Goal: Task Accomplishment & Management: Use online tool/utility

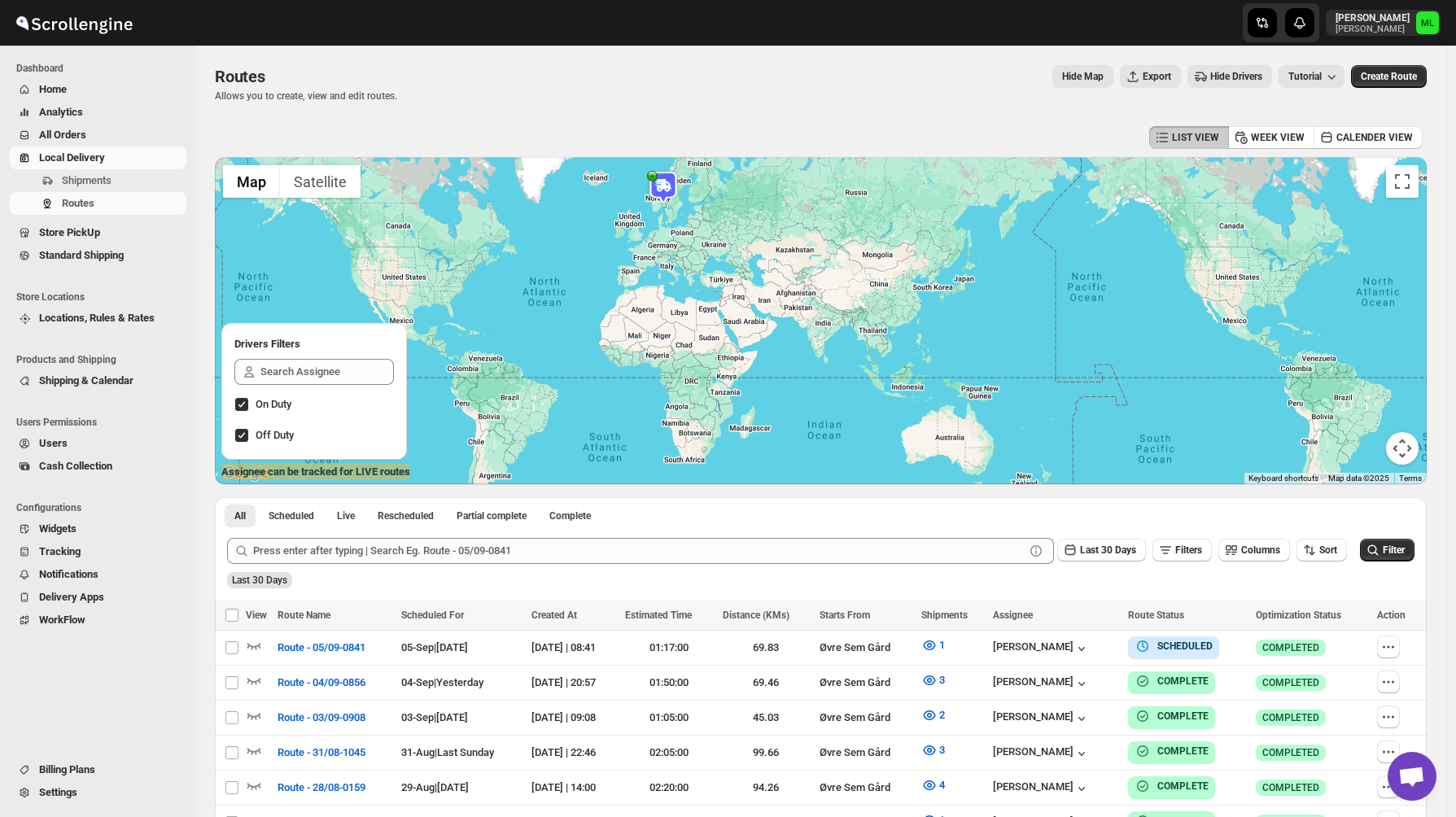
click at [68, 259] on span "Standard Shipping" at bounding box center [81, 256] width 85 height 13
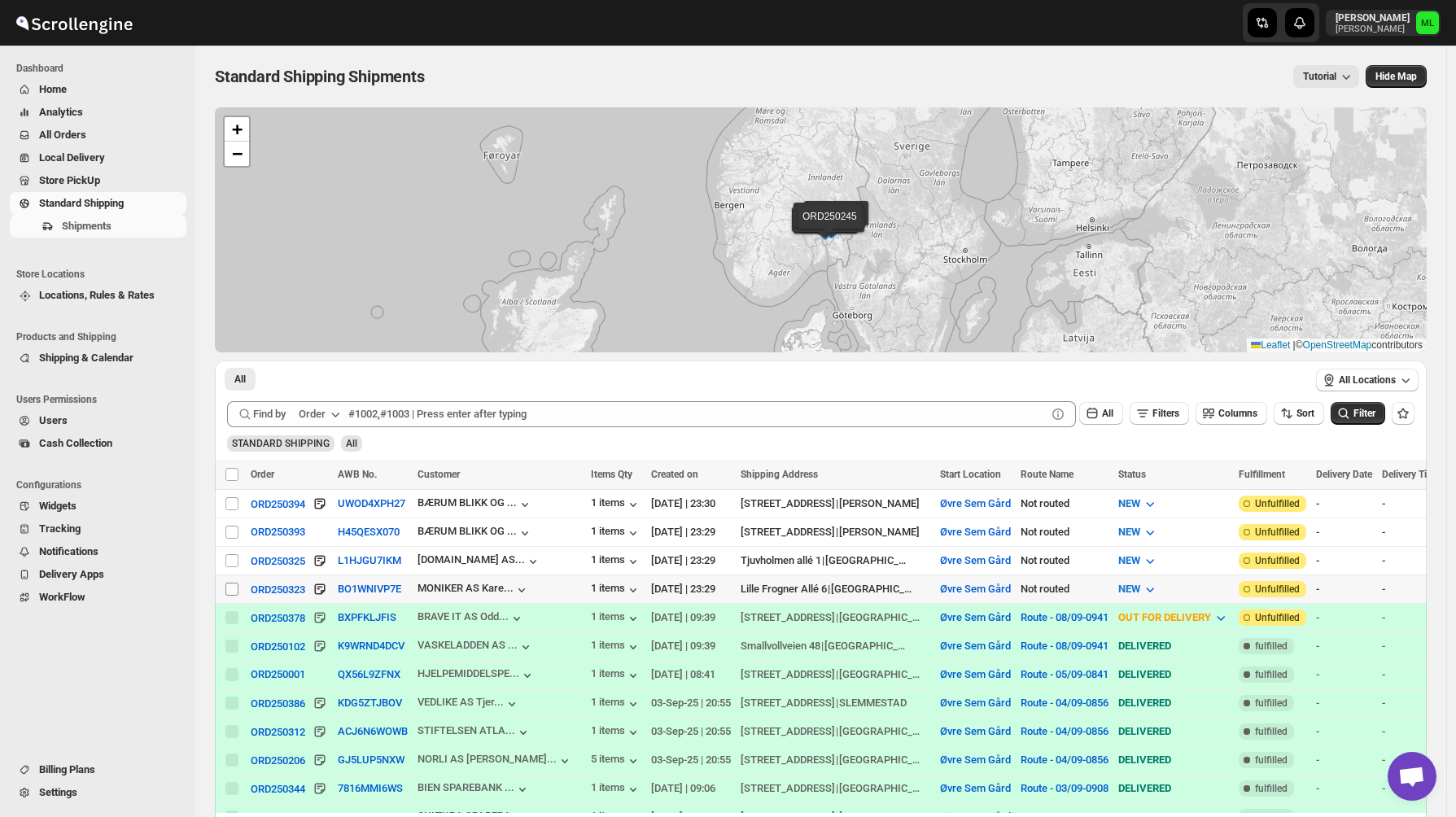
click at [234, 588] on input "Select shipment" at bounding box center [232, 589] width 13 height 13
checkbox input "true"
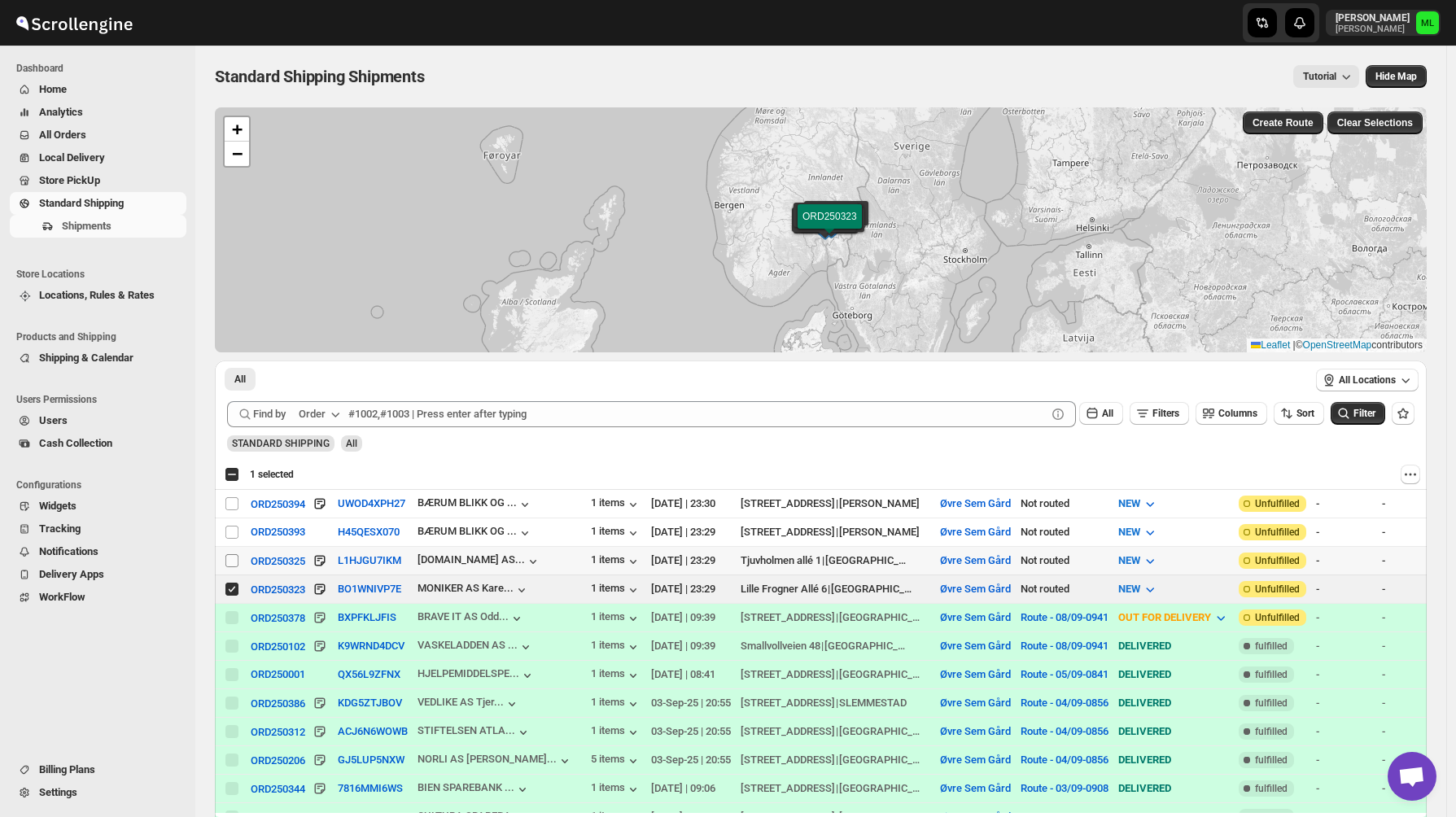
click at [233, 569] on span at bounding box center [232, 561] width 14 height 14
click at [233, 568] on input "Select shipment" at bounding box center [232, 561] width 13 height 13
click at [240, 568] on div "Select shipment" at bounding box center [233, 561] width 16 height 14
checkbox input "true"
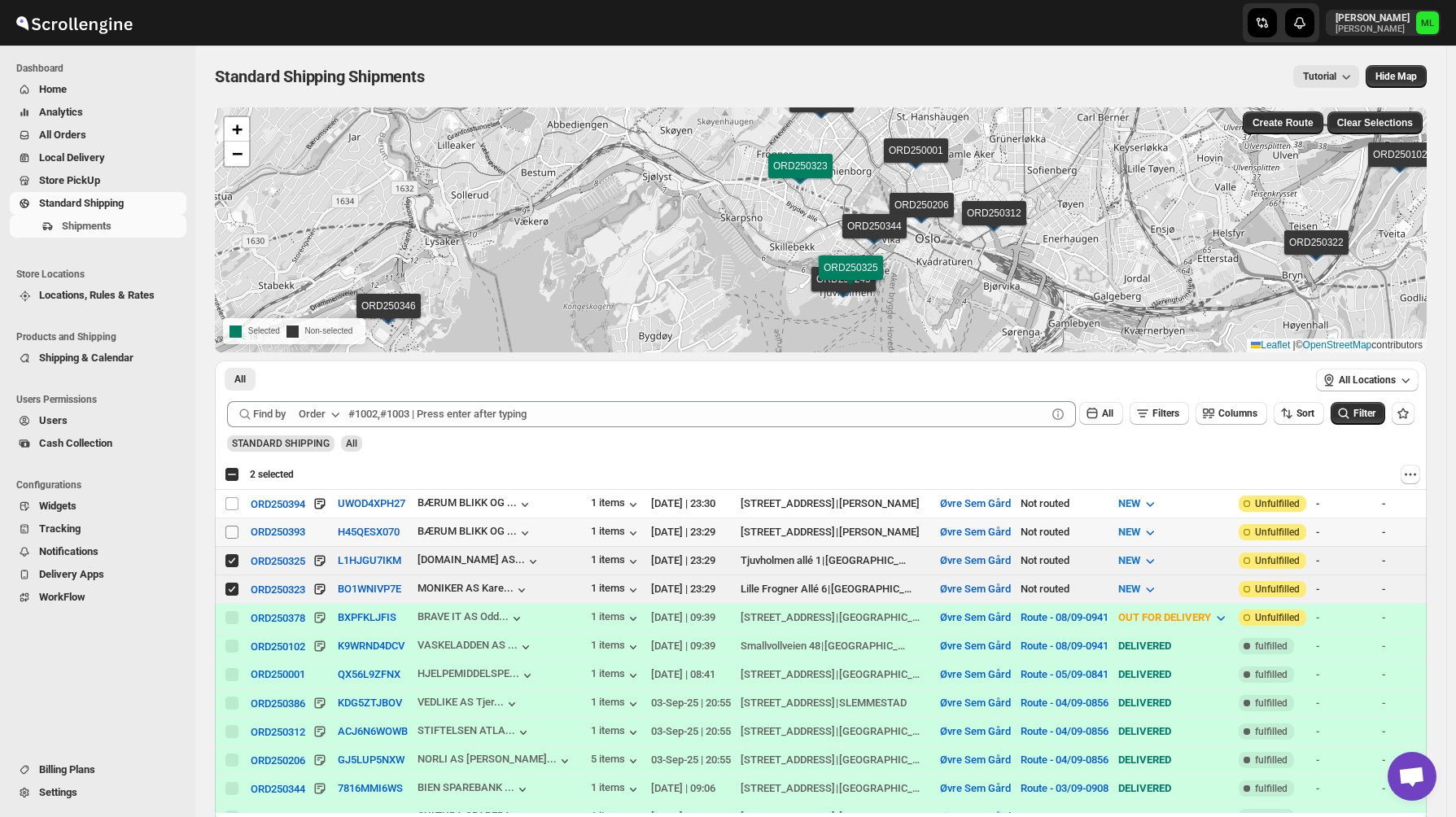
click at [232, 530] on input "Select shipment" at bounding box center [232, 532] width 13 height 13
checkbox input "true"
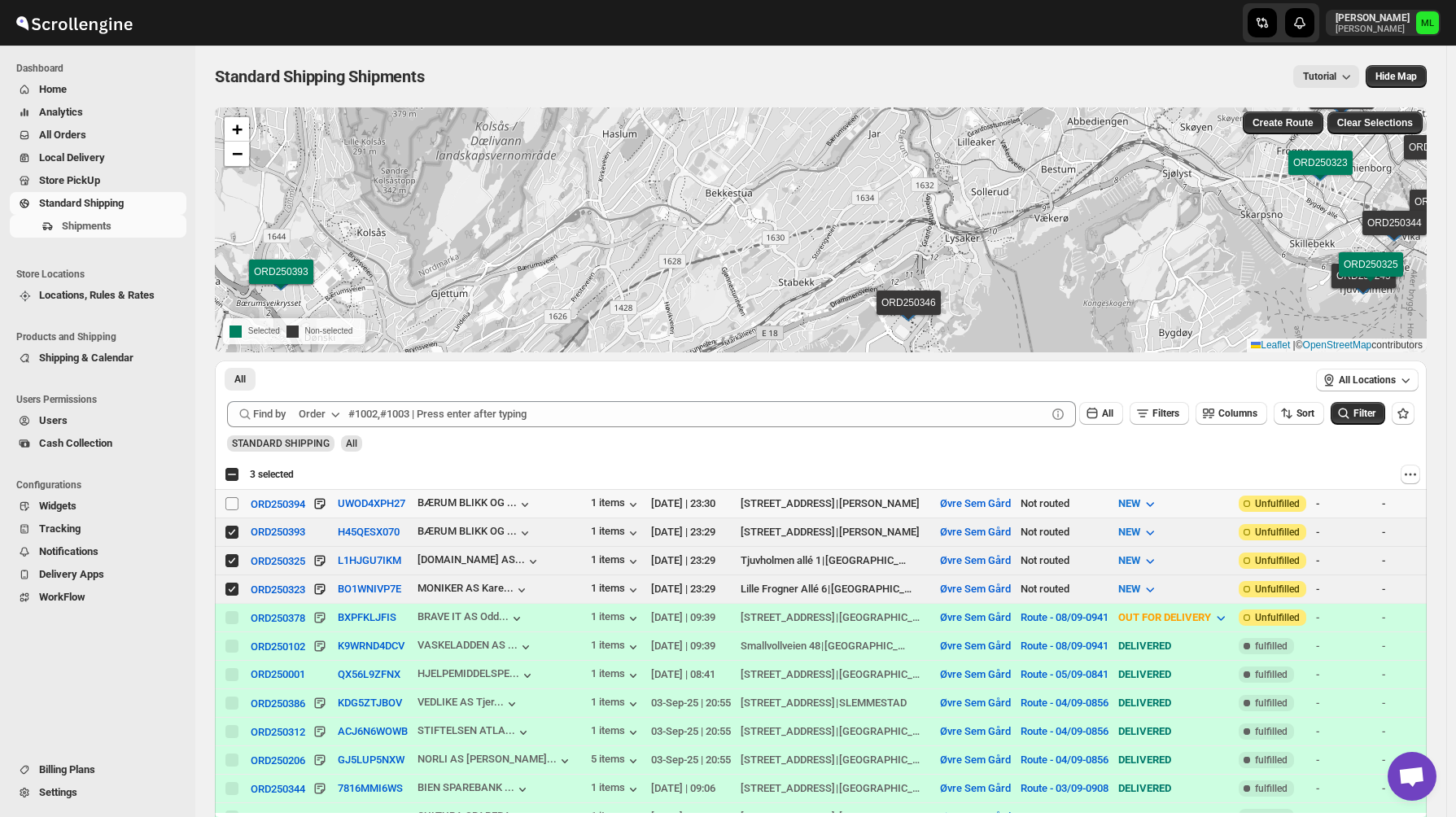
click at [229, 507] on input "Select shipment" at bounding box center [232, 504] width 13 height 13
checkbox input "true"
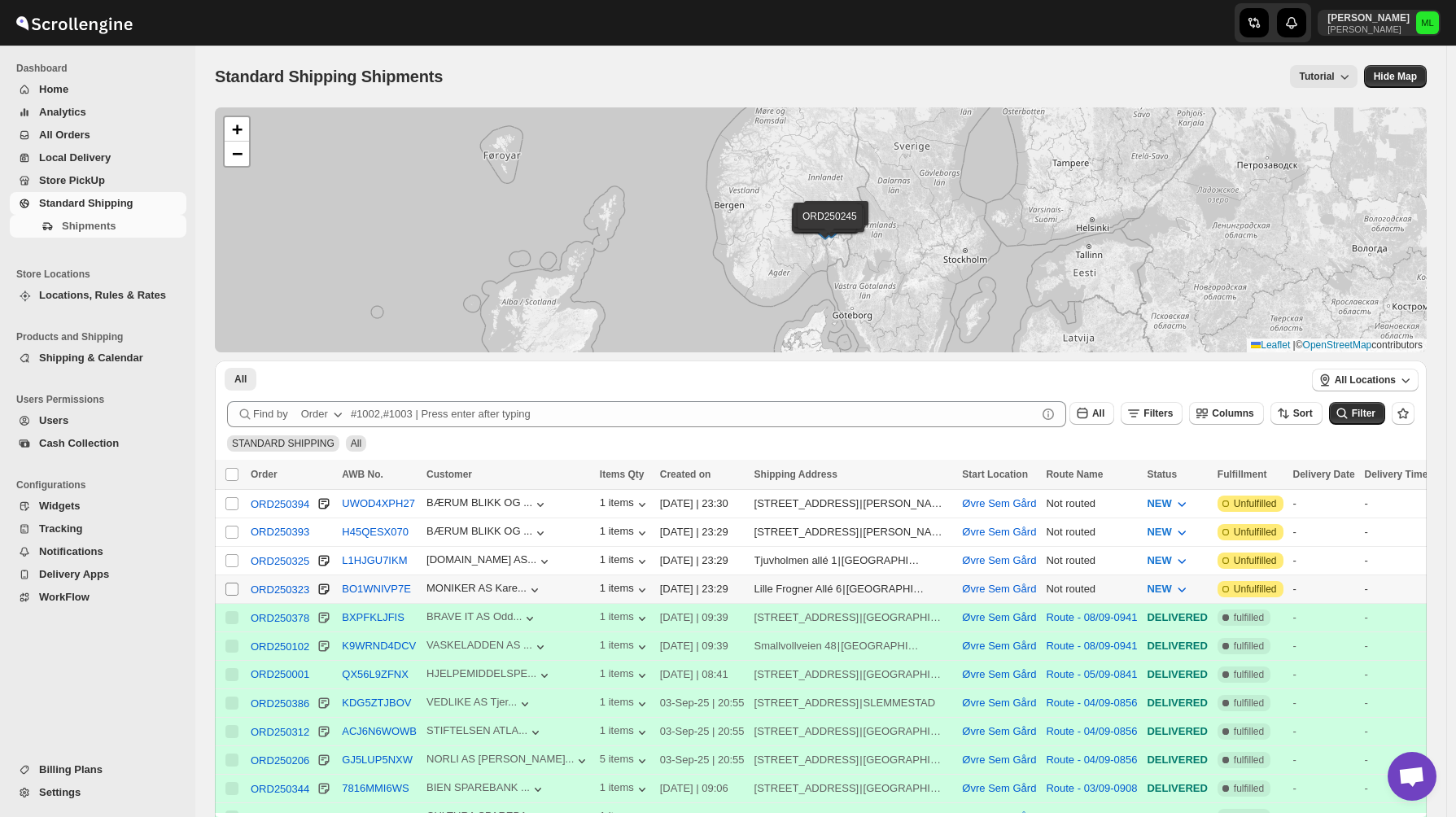
click at [228, 588] on input "Select shipment" at bounding box center [232, 589] width 13 height 13
checkbox input "true"
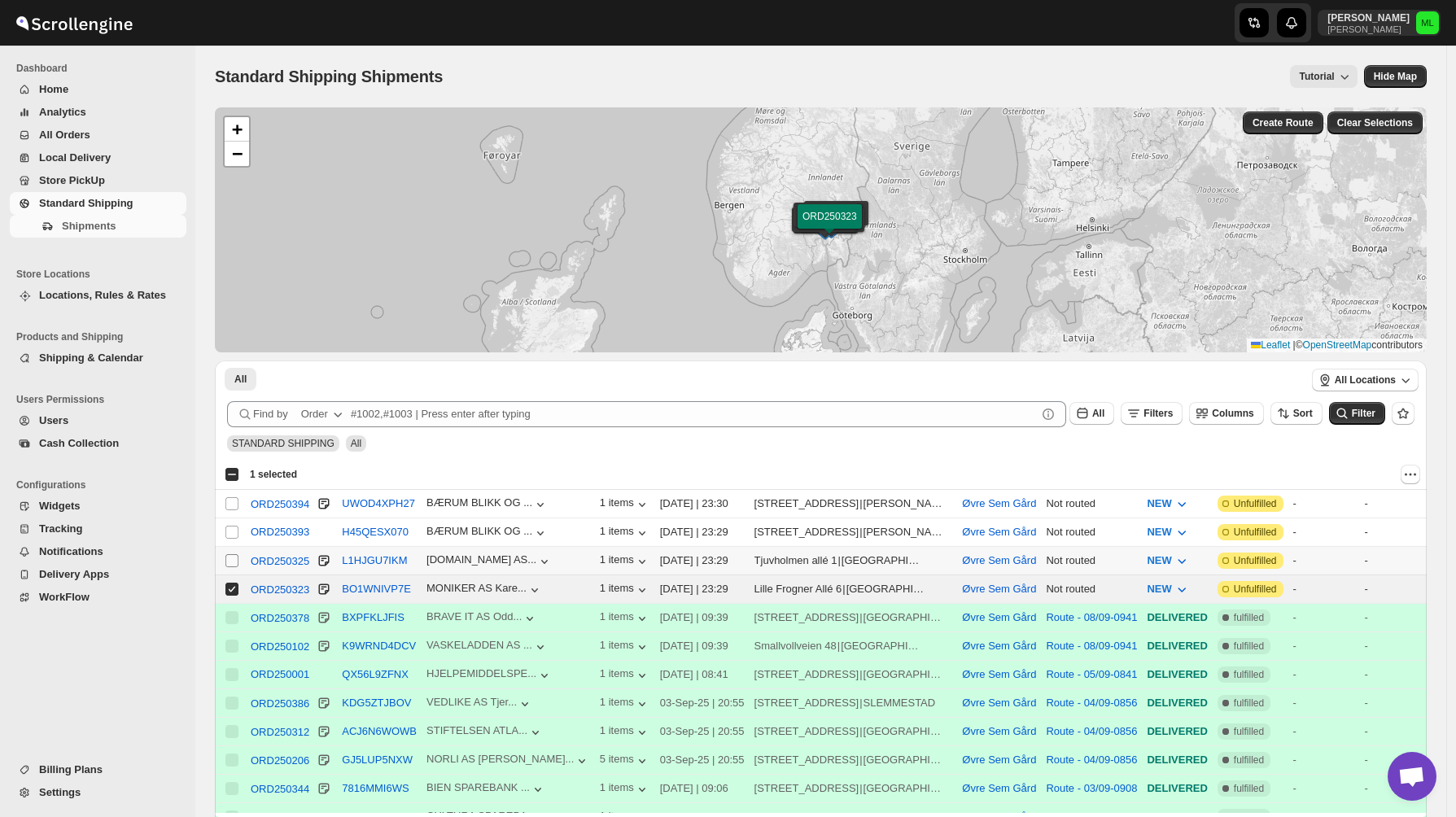
click at [232, 560] on input "Select shipment" at bounding box center [232, 561] width 13 height 13
checkbox input "true"
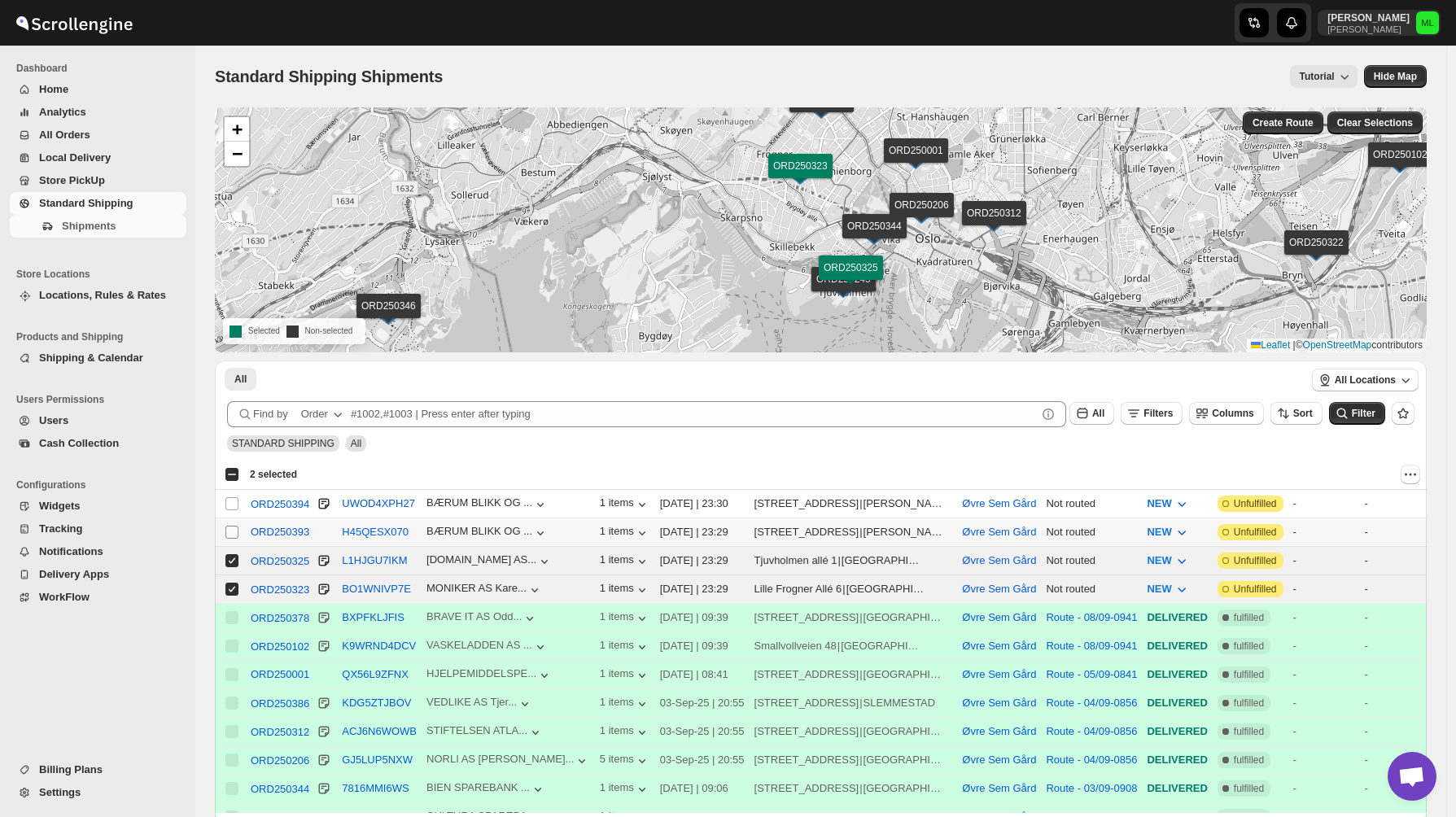
click at [232, 534] on input "Select shipment" at bounding box center [232, 532] width 13 height 13
checkbox input "true"
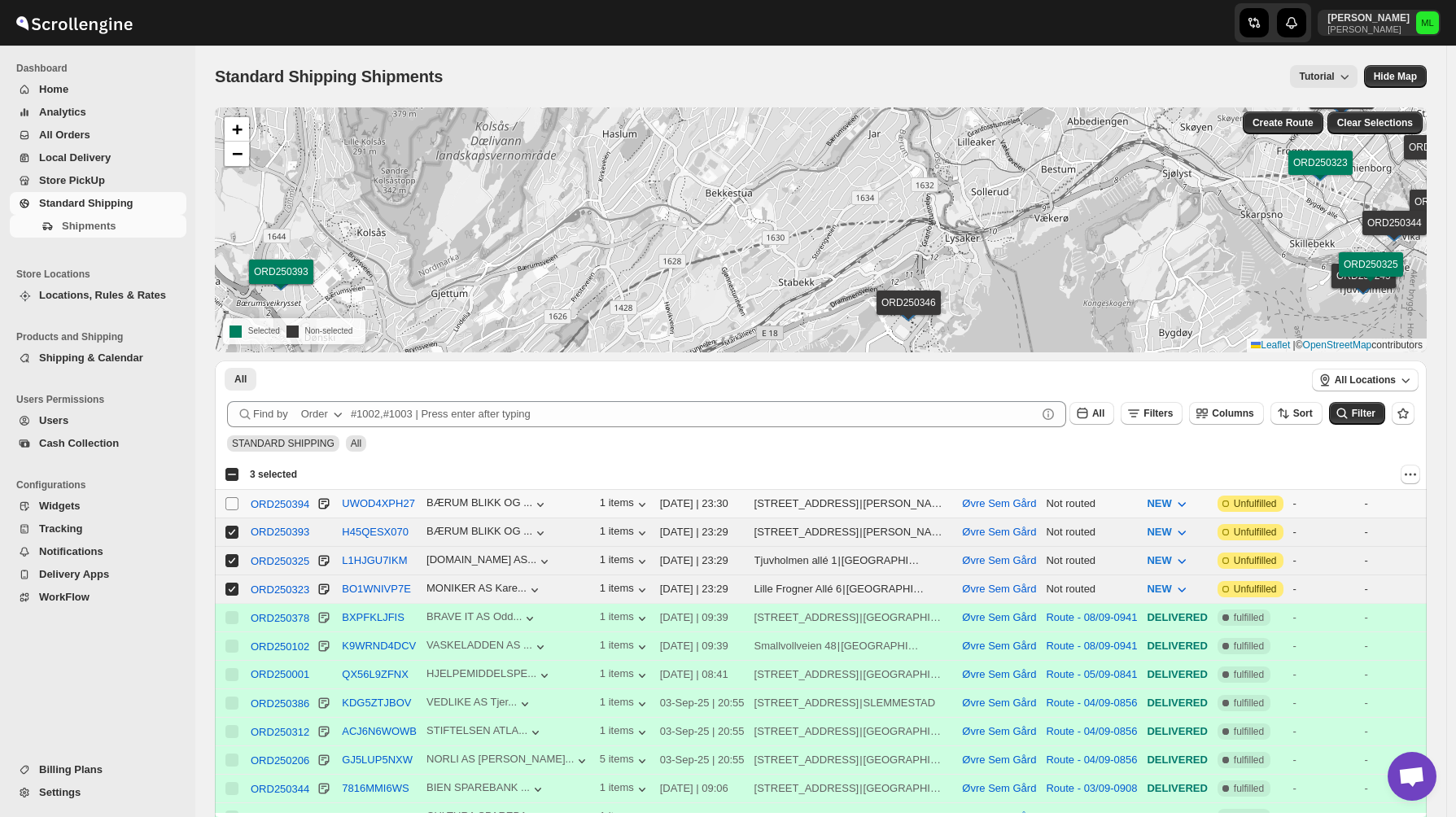
click at [228, 503] on input "Select shipment" at bounding box center [232, 504] width 13 height 13
checkbox input "true"
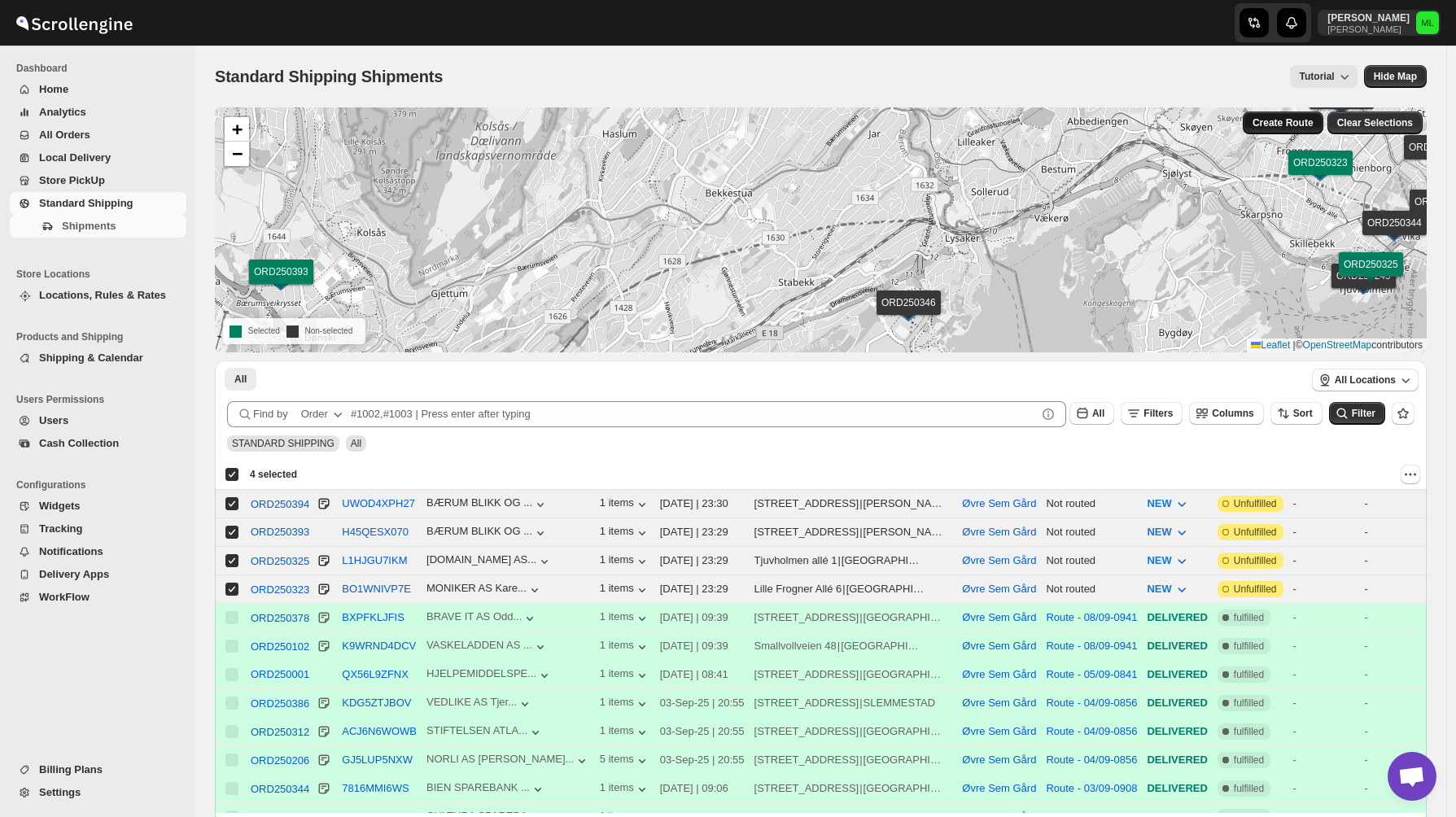
click at [1285, 123] on span "Create Route" at bounding box center [1282, 122] width 61 height 13
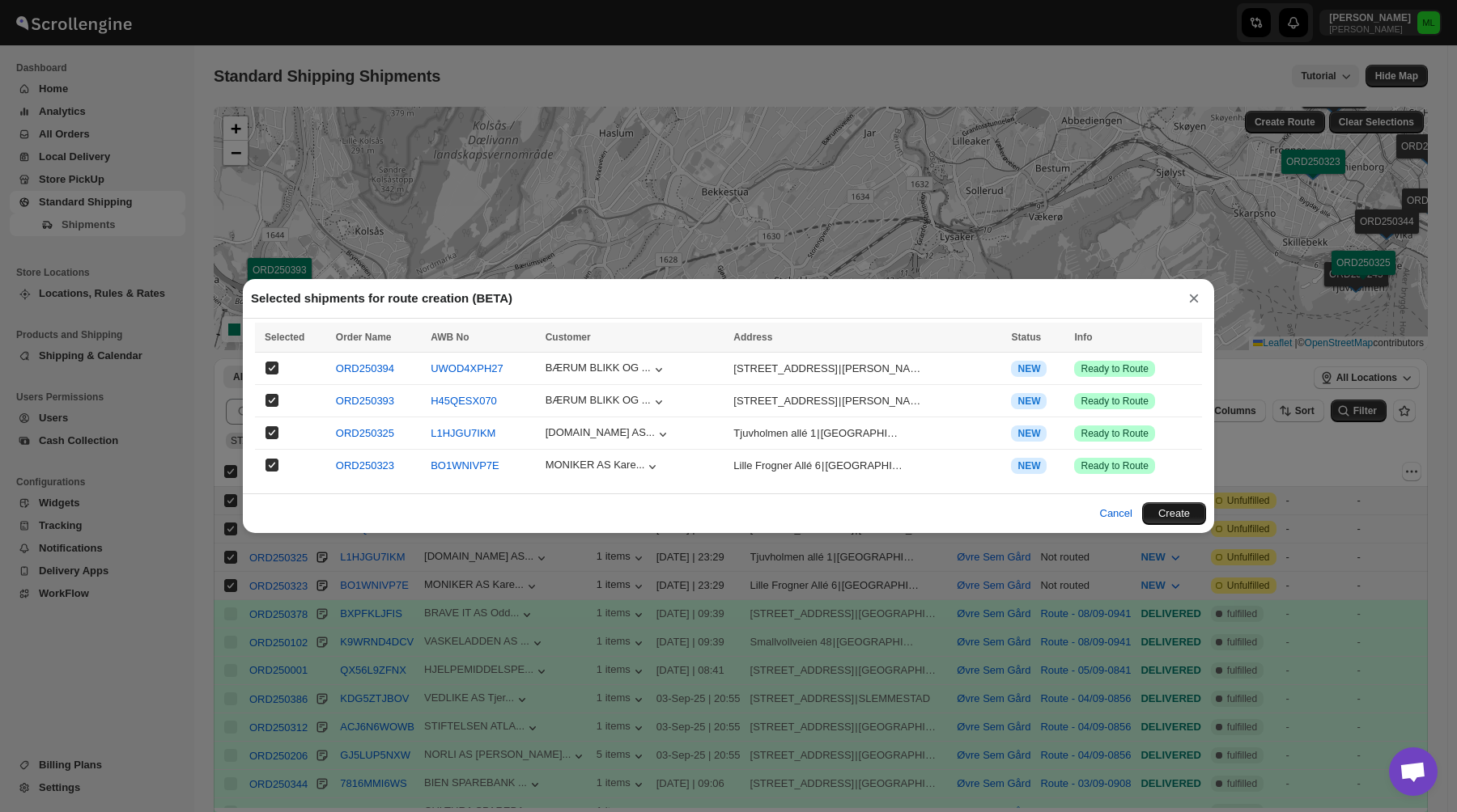
click at [1162, 512] on button "Create" at bounding box center [1173, 513] width 64 height 22
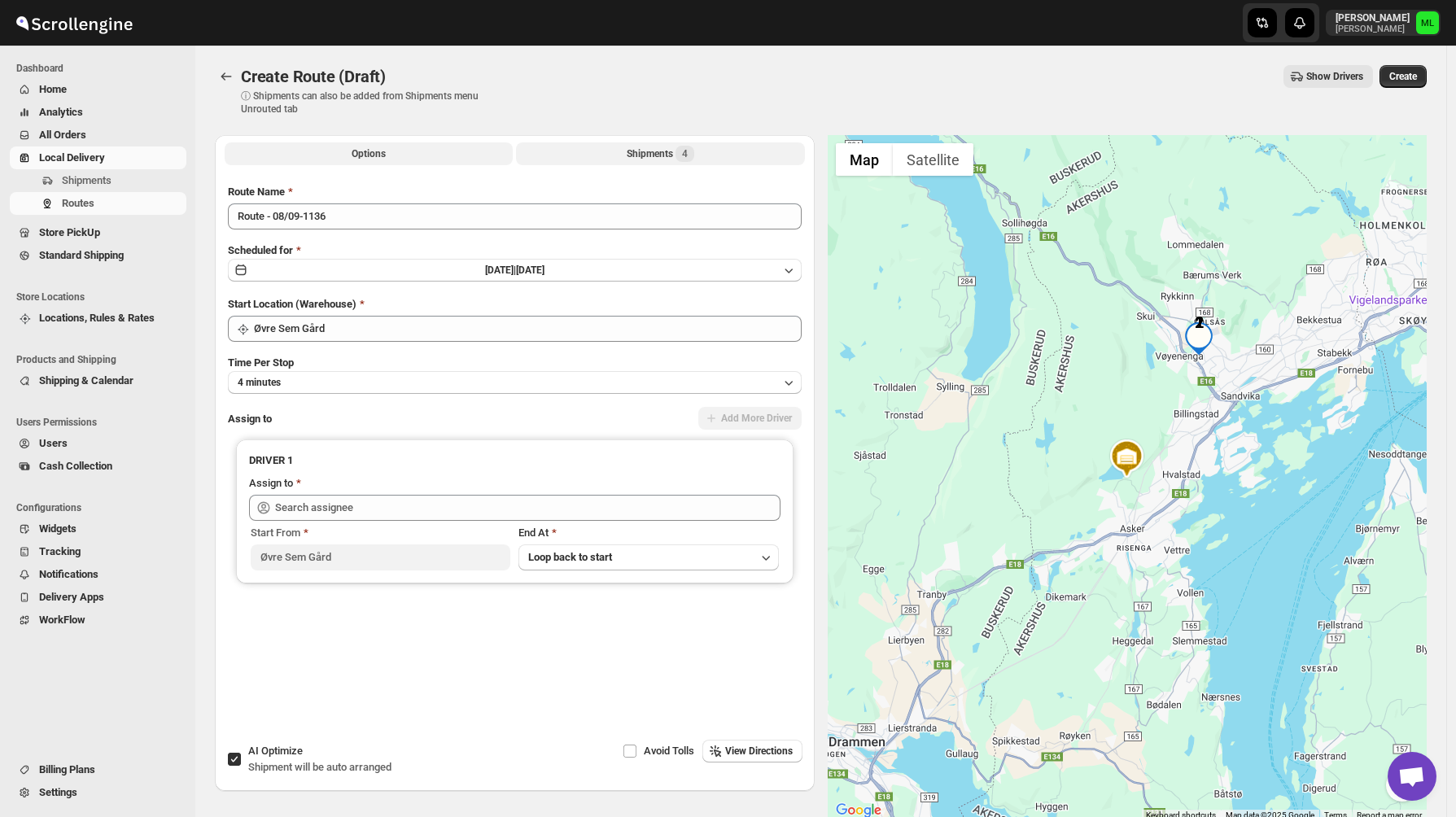
click at [654, 158] on div "Shipments 4" at bounding box center [660, 154] width 67 height 16
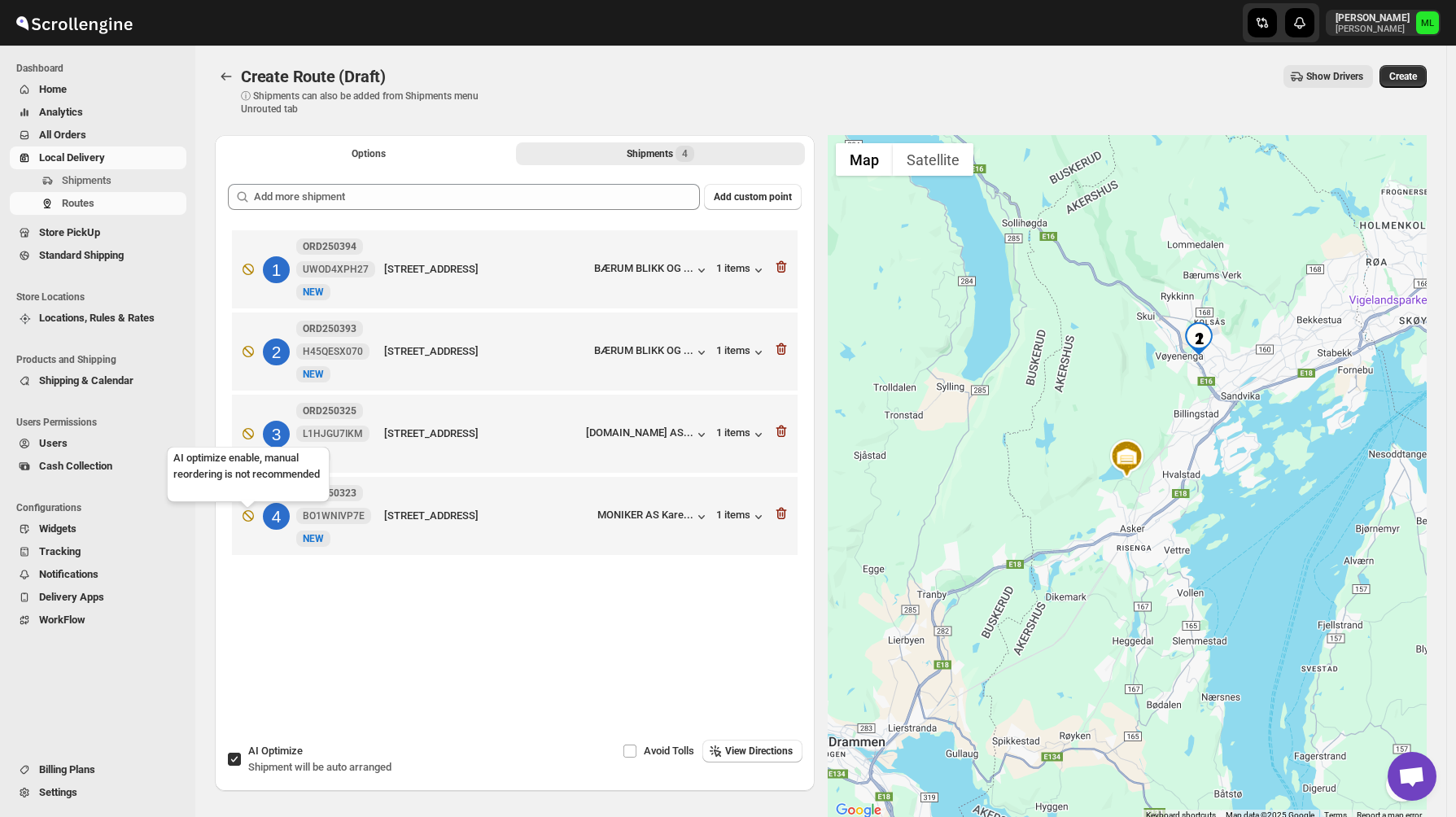
drag, startPoint x: 249, startPoint y: 525, endPoint x: 255, endPoint y: 460, distance: 65.3
click at [255, 460] on div "Skip to content Michael Lunga holtsmark-mathus ML Dashboard Home Analytics All …" at bounding box center [728, 451] width 1456 height 902
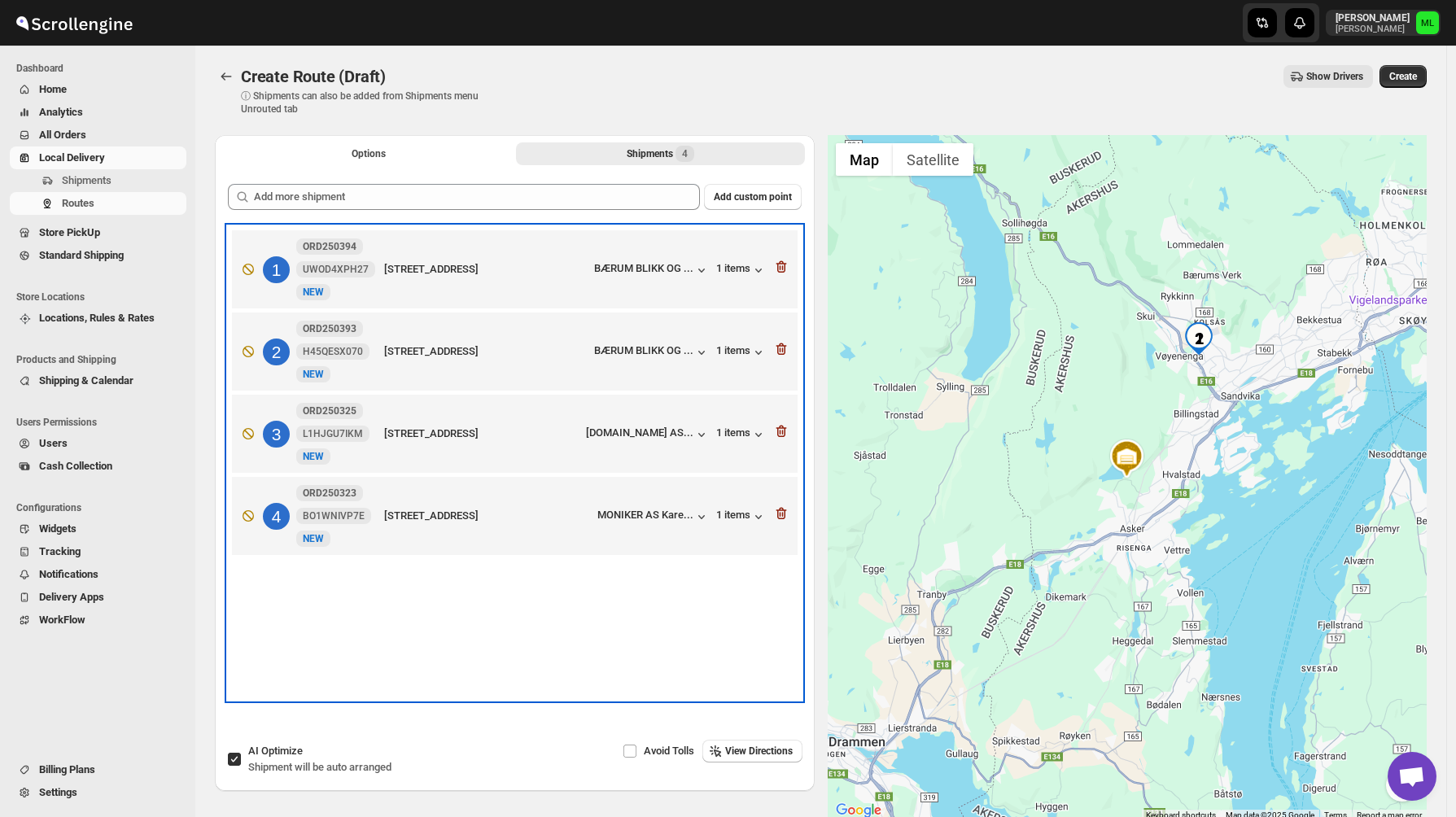
drag, startPoint x: 427, startPoint y: 522, endPoint x: 424, endPoint y: 432, distance: 90.0
click at [425, 432] on div "1 ORD250394 UWOD4XPH27 New NEW Løxaveien 17, RUD, 1351, Norway BÆRUM BLIKK OG .…" at bounding box center [514, 395] width 574 height 337
click at [408, 268] on div "Løxaveien 17, RUD, 1351, Norway" at bounding box center [486, 269] width 203 height 16
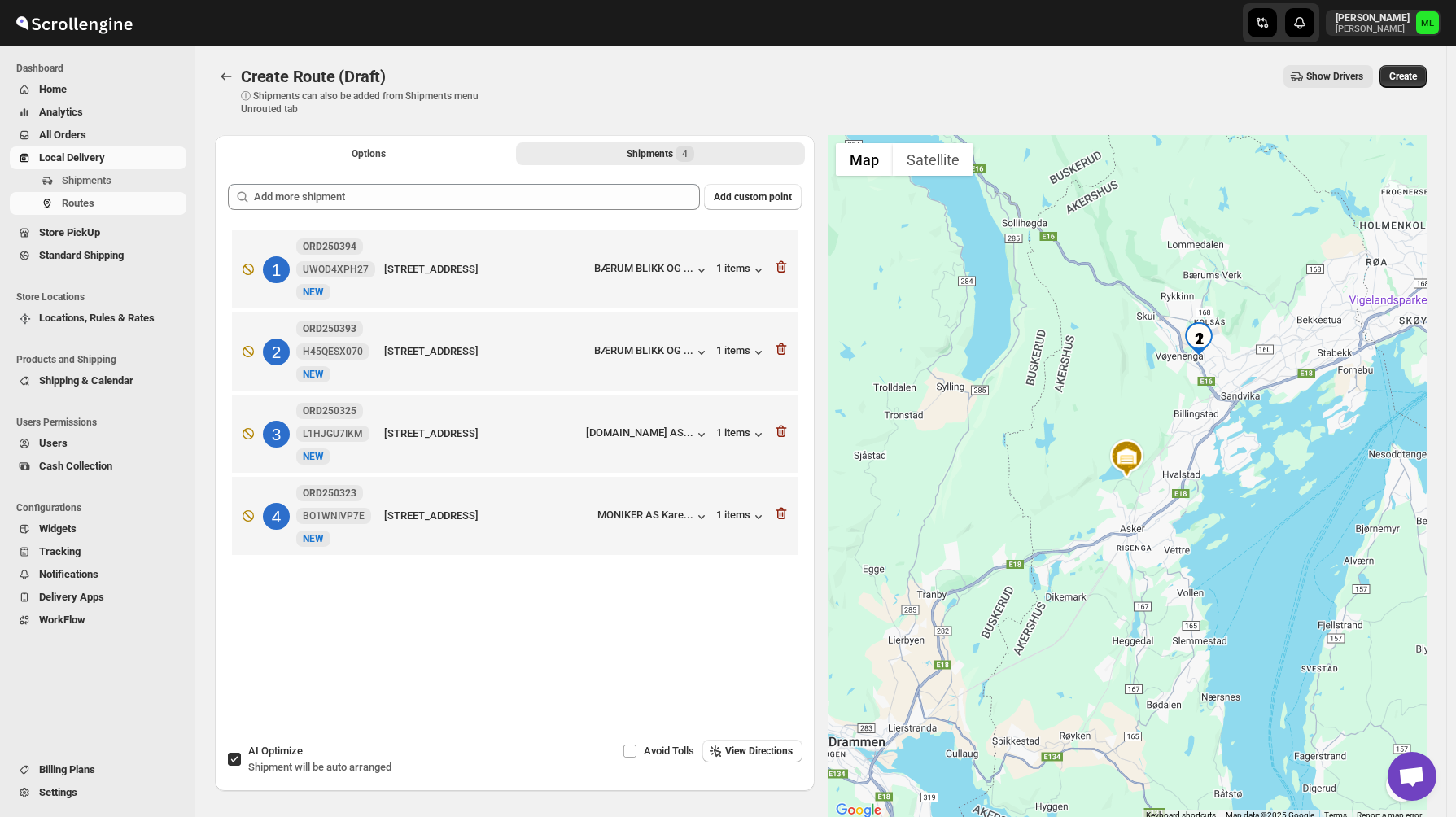
click at [237, 759] on input "AI Optimize Shipment will be auto arranged" at bounding box center [234, 759] width 13 height 13
checkbox input "false"
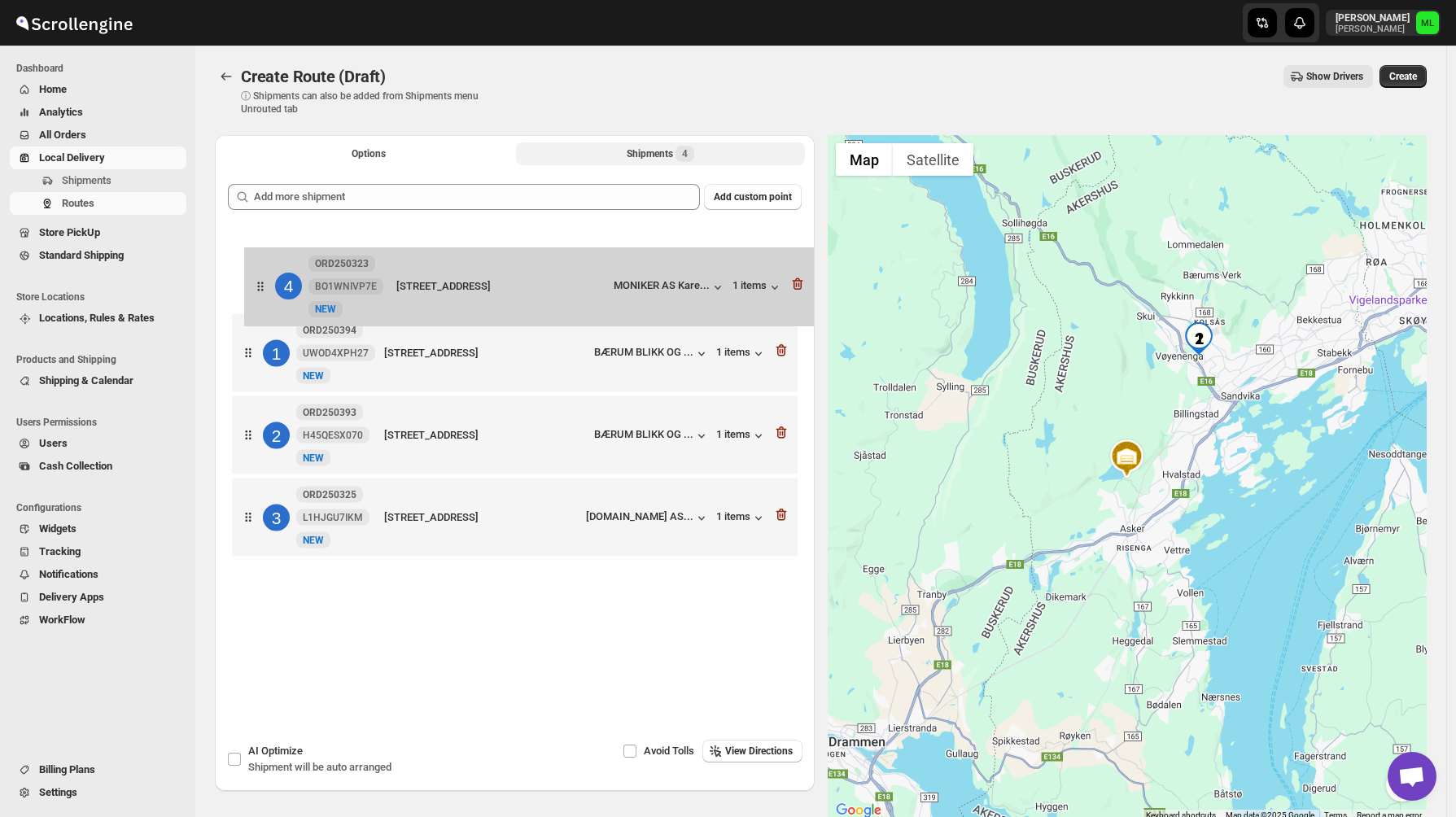
drag, startPoint x: 249, startPoint y: 522, endPoint x: 261, endPoint y: 283, distance: 239.3
click at [261, 283] on div "1 ORD250394 UWOD4XPH27 New NEW Løxaveien 17, RUD, 1351, Norway BÆRUM BLIKK OG .…" at bounding box center [514, 396] width 574 height 338
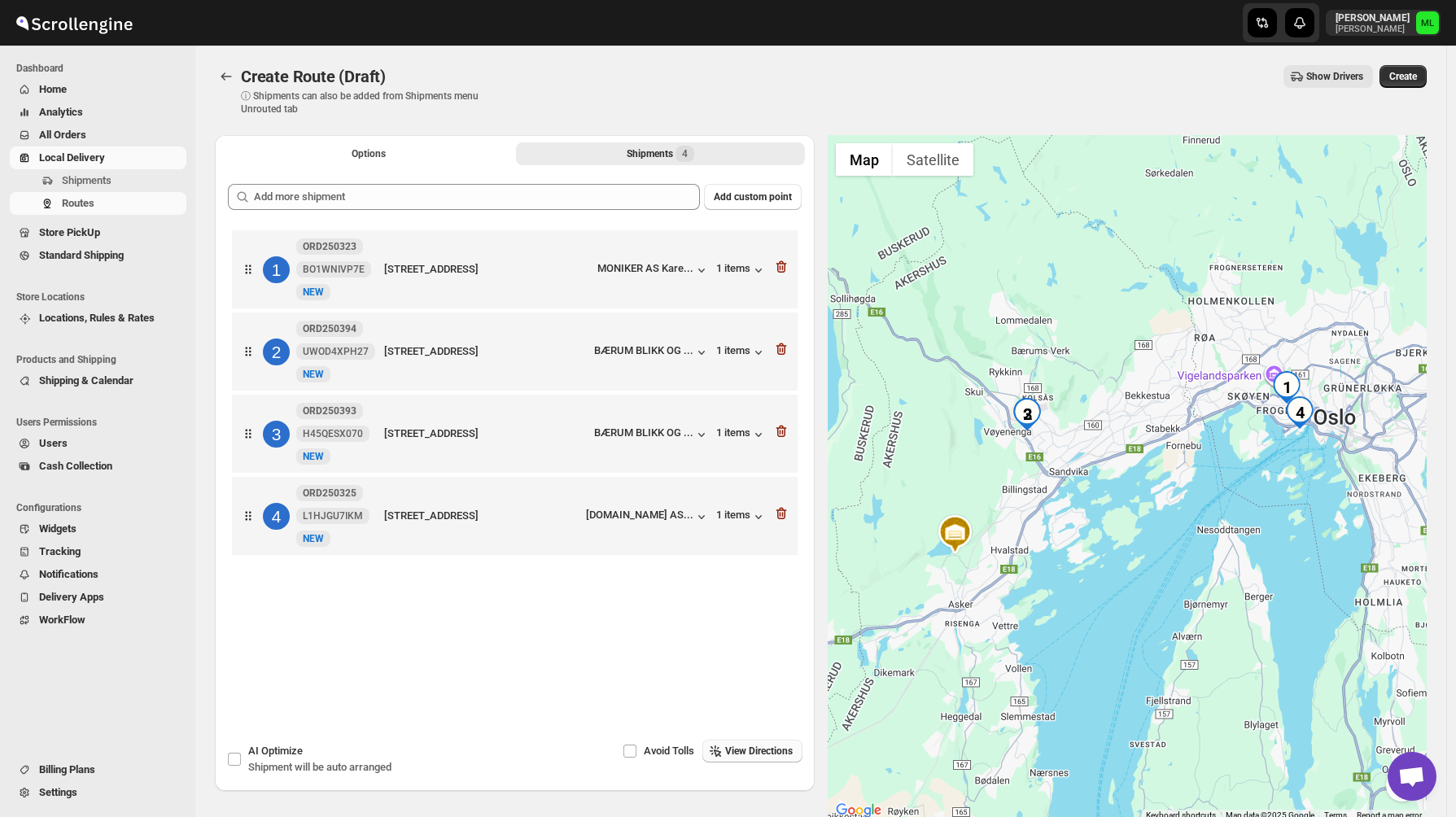
click at [725, 754] on span "View Directions" at bounding box center [758, 751] width 67 height 13
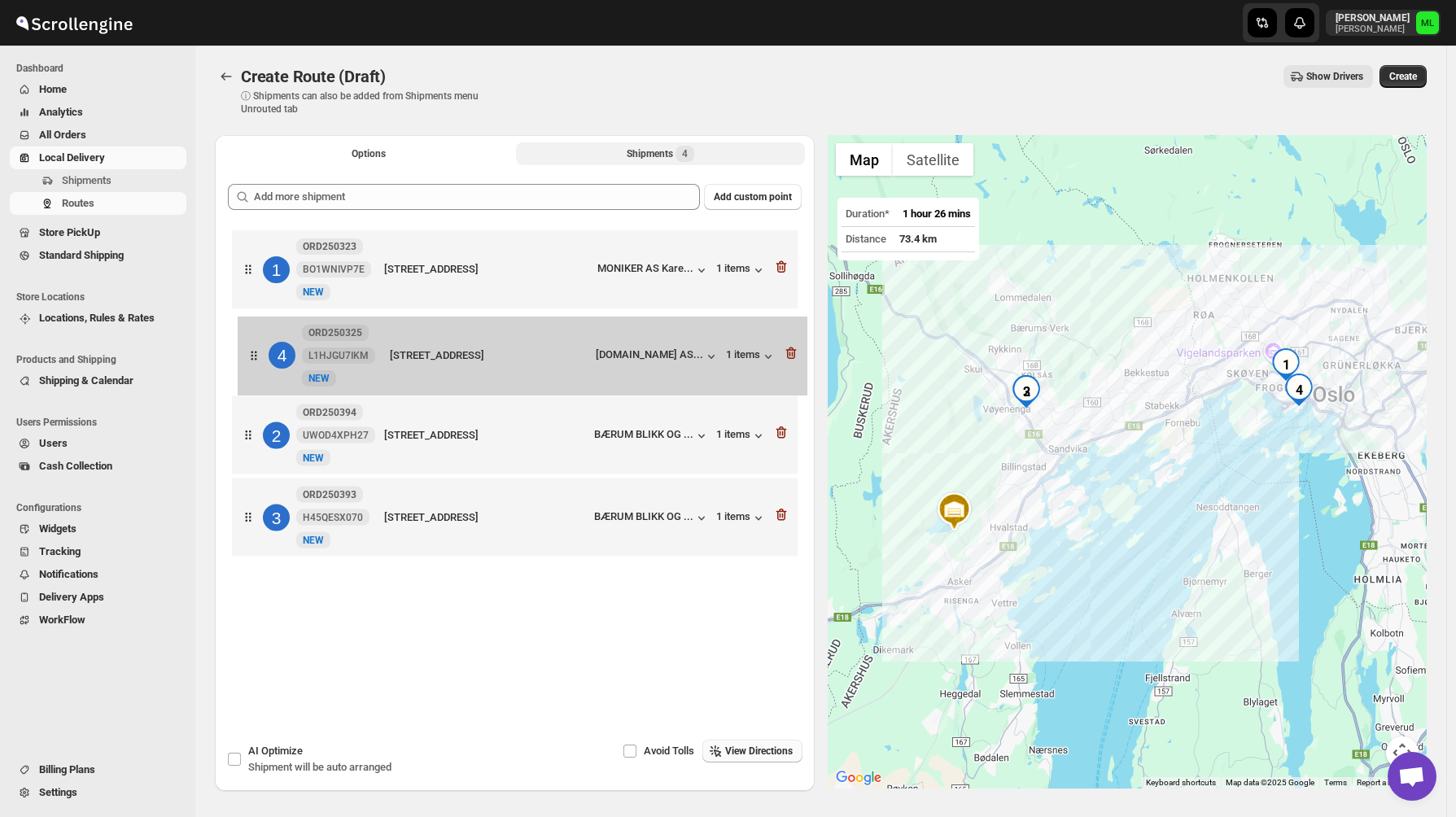
drag, startPoint x: 244, startPoint y: 520, endPoint x: 249, endPoint y: 348, distance: 172.1
click at [249, 348] on div "1 ORD250323 BO1WNIVP7E New NEW Lille Frogner Allé 6, OSLO, 0263, Norway MONIKER…" at bounding box center [514, 396] width 574 height 338
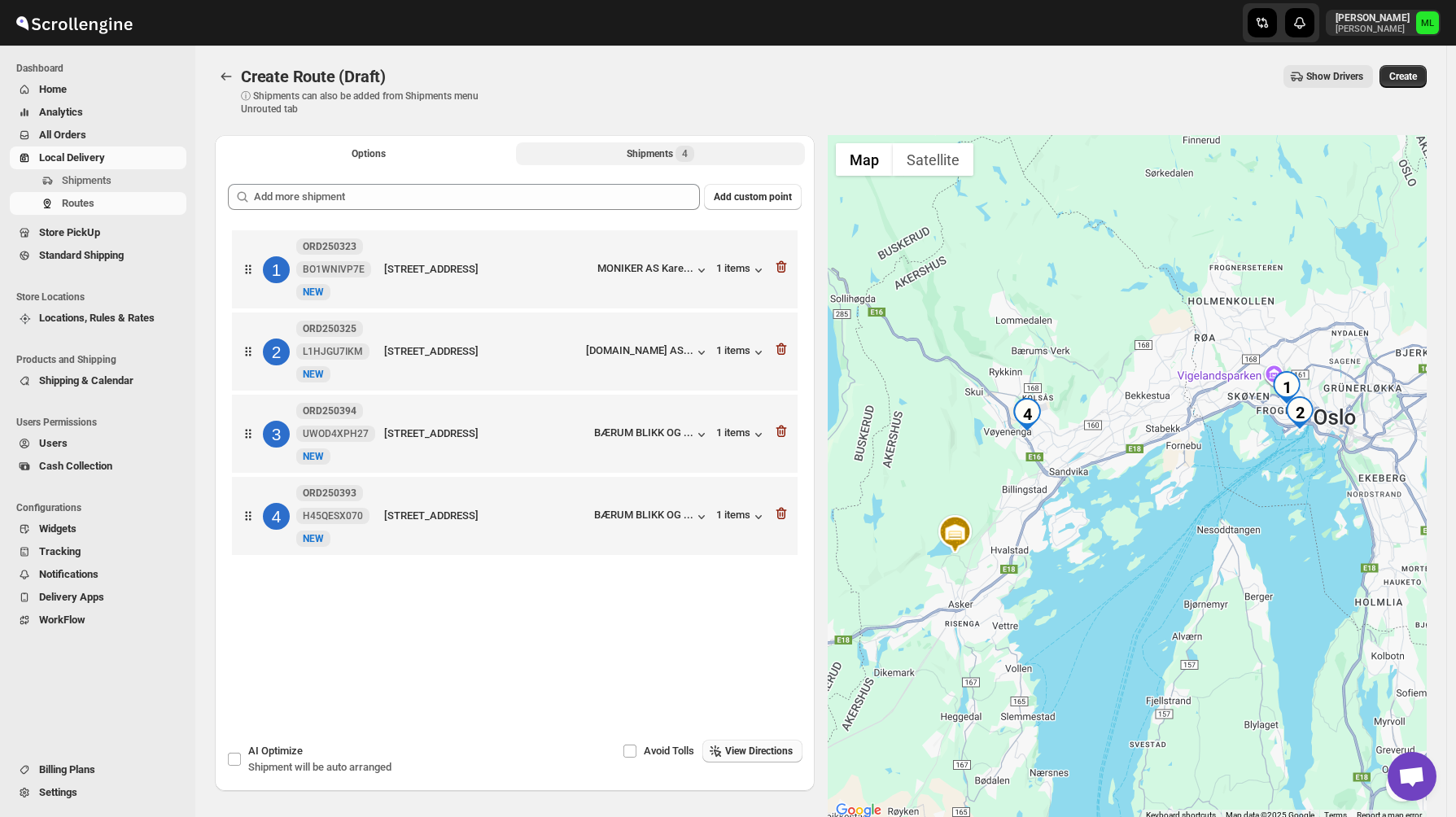
click at [454, 440] on div "Løxaveien 17, RUD, 1351, Norway" at bounding box center [486, 434] width 203 height 16
click at [469, 518] on div "Løxaveien 17, RUD, 1351, Norway" at bounding box center [486, 516] width 203 height 16
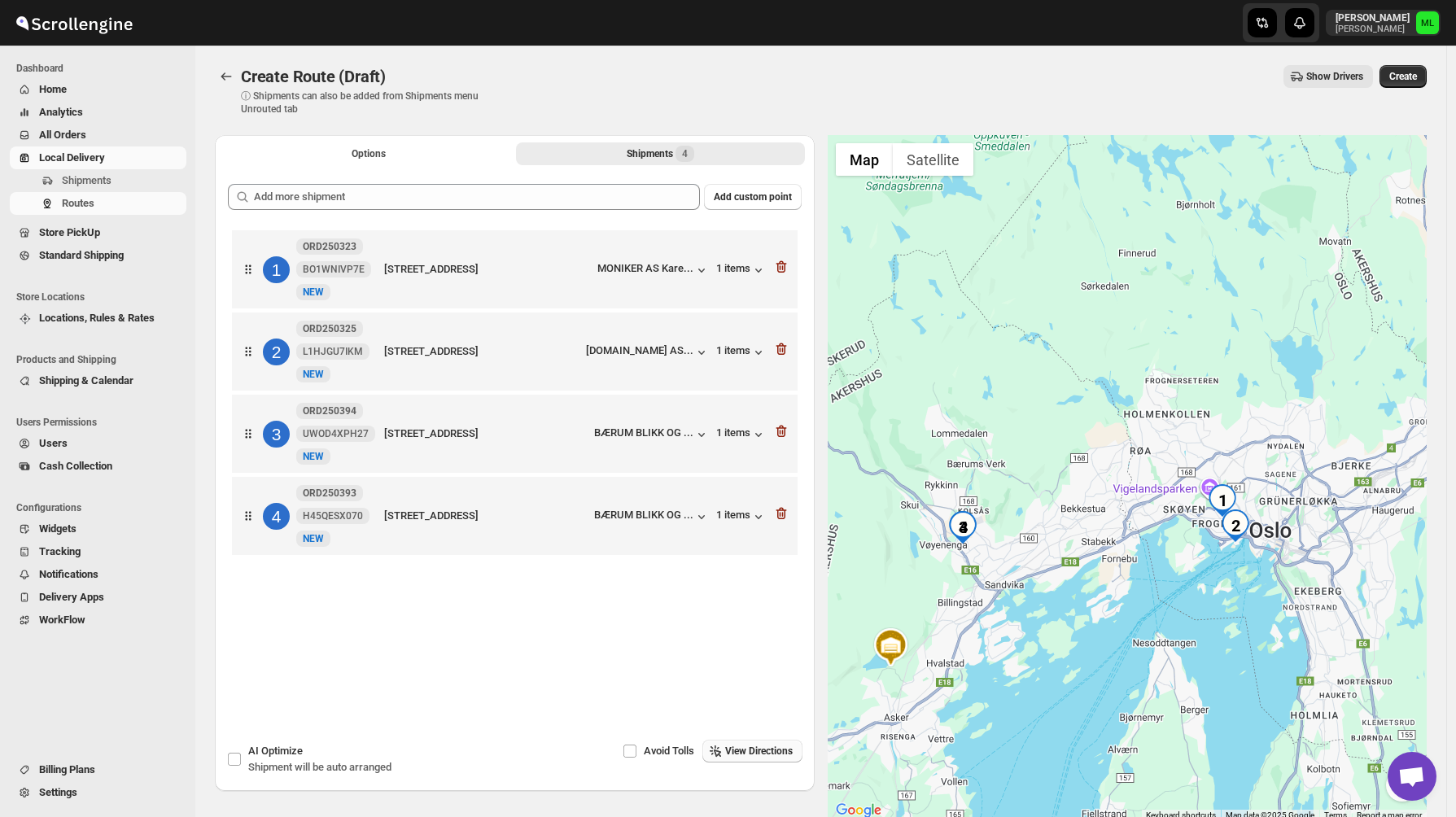
drag, startPoint x: 1183, startPoint y: 470, endPoint x: 1076, endPoint y: 541, distance: 128.4
click at [1076, 541] on div at bounding box center [1127, 478] width 600 height 687
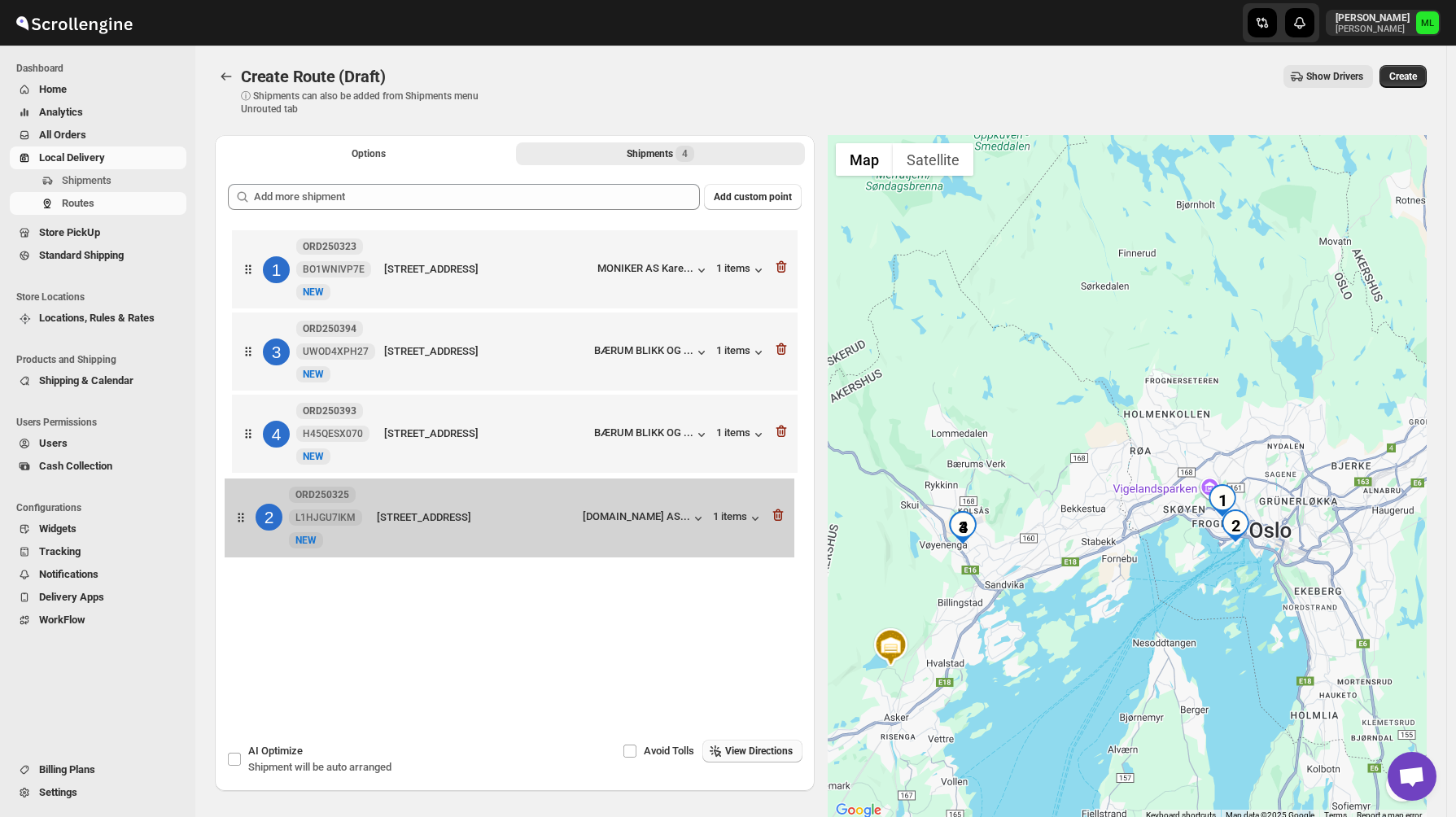
drag, startPoint x: 253, startPoint y: 361, endPoint x: 246, endPoint y: 530, distance: 169.1
click at [246, 530] on div "1 ORD250323 BO1WNIVP7E New NEW Lille Frogner Allé 6, OSLO, 0263, Norway MONIKER…" at bounding box center [514, 396] width 574 height 338
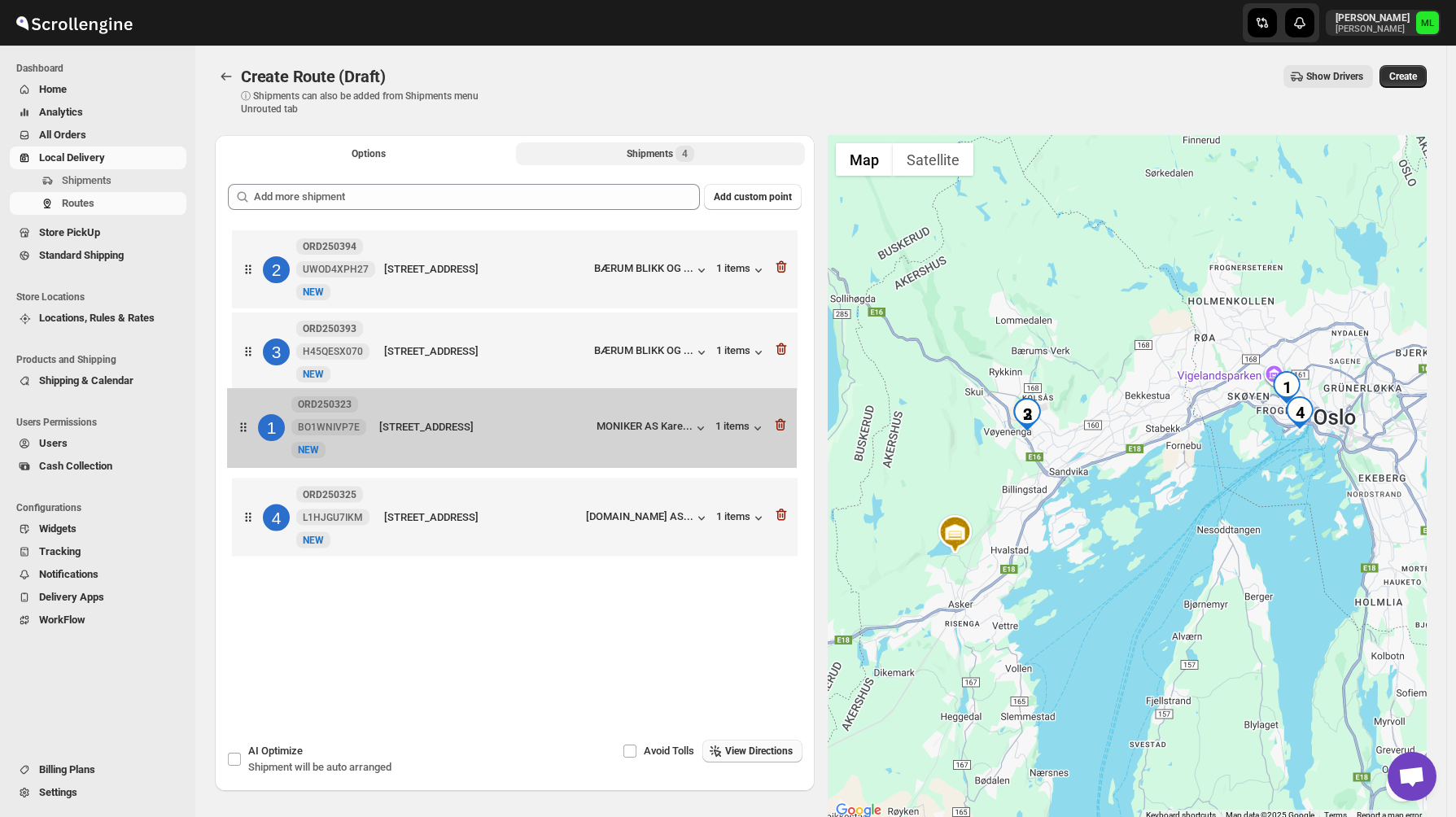
drag, startPoint x: 253, startPoint y: 271, endPoint x: 248, endPoint y: 439, distance: 168.1
click at [248, 439] on div "1 ORD250323 BO1WNIVP7E New NEW Lille Frogner Allé 6, OSLO, 0263, Norway MONIKER…" at bounding box center [514, 396] width 574 height 338
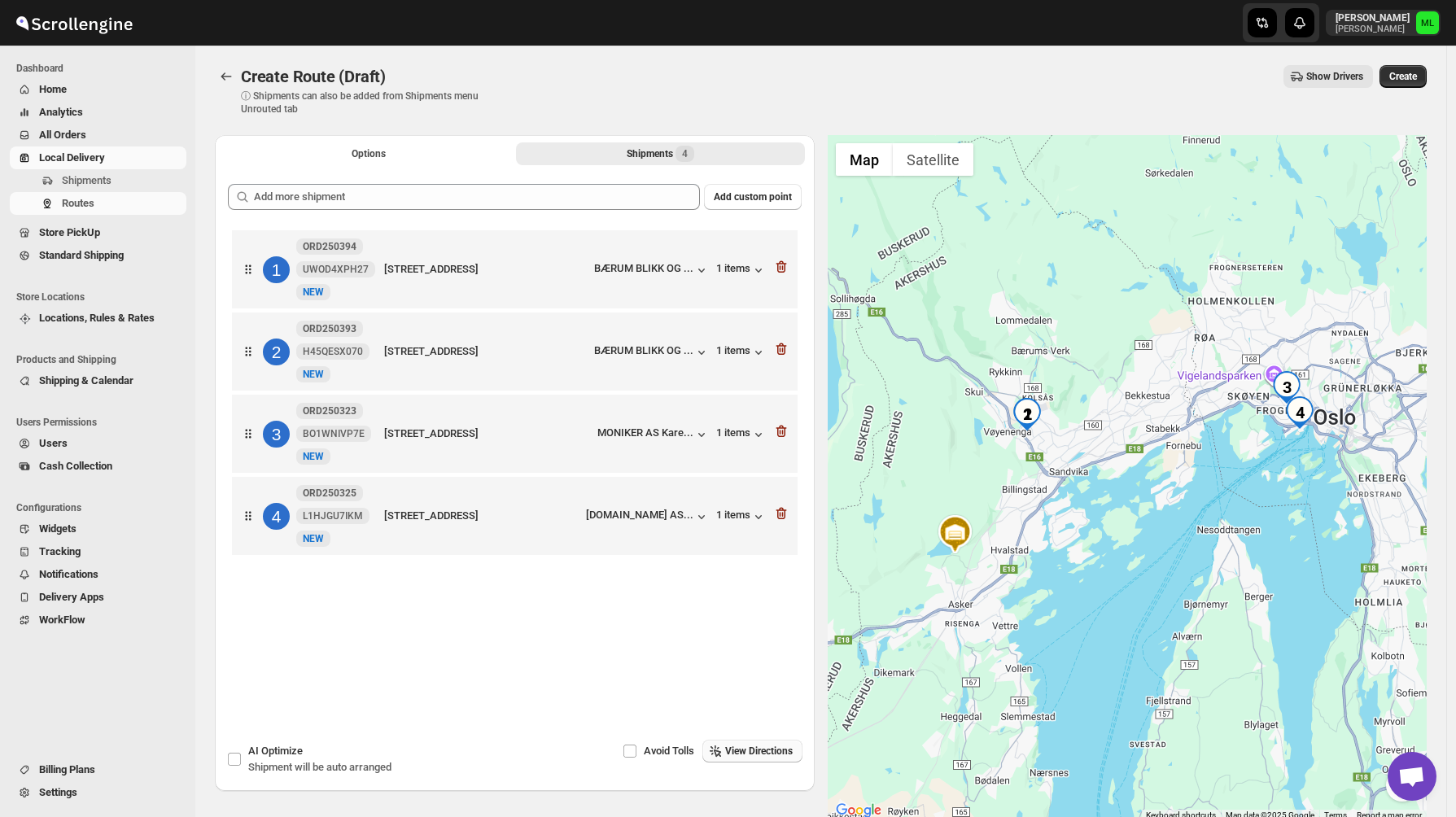
click at [735, 753] on span "View Directions" at bounding box center [758, 751] width 67 height 13
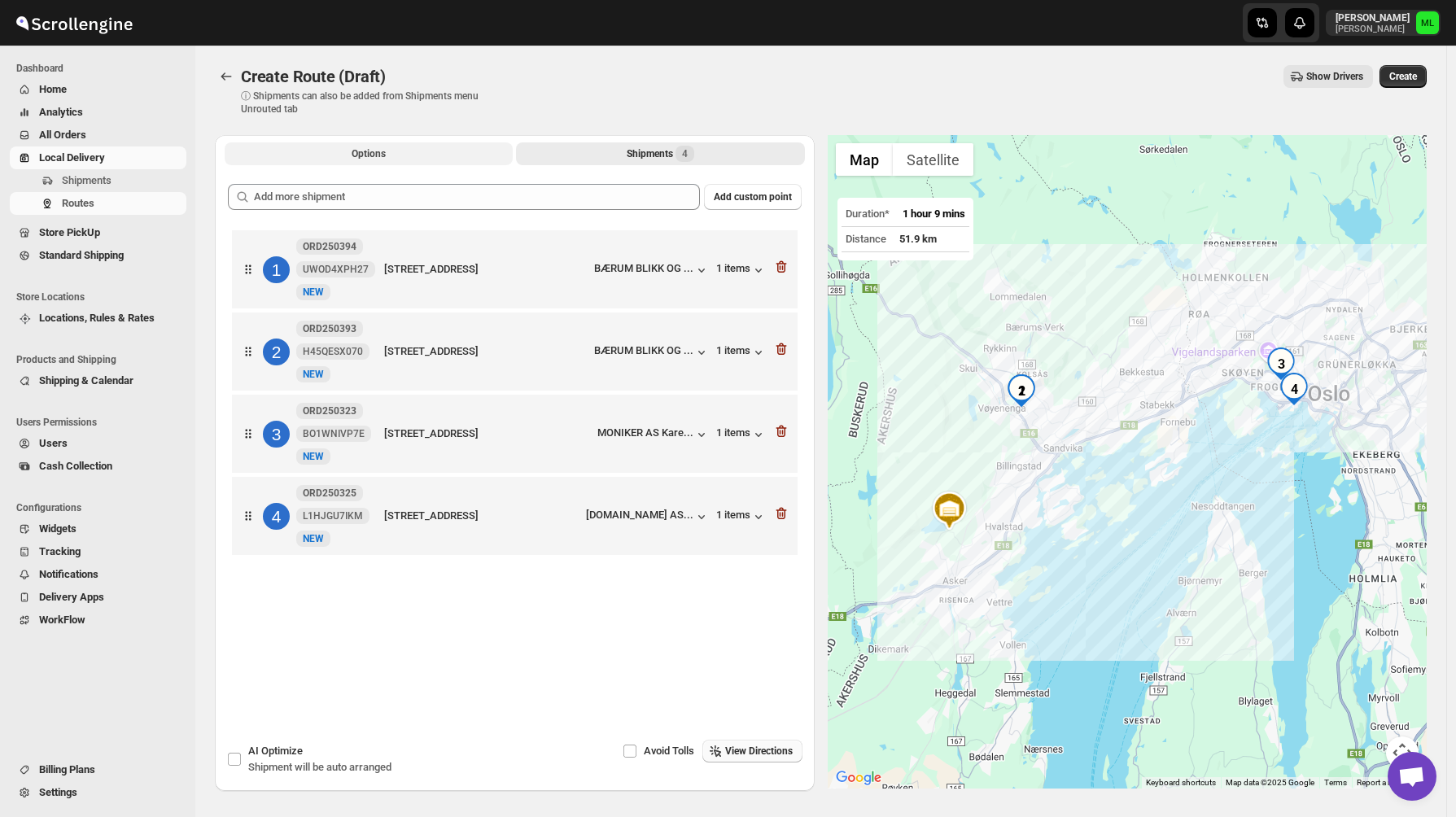
click at [445, 163] on button "Options" at bounding box center [369, 153] width 288 height 22
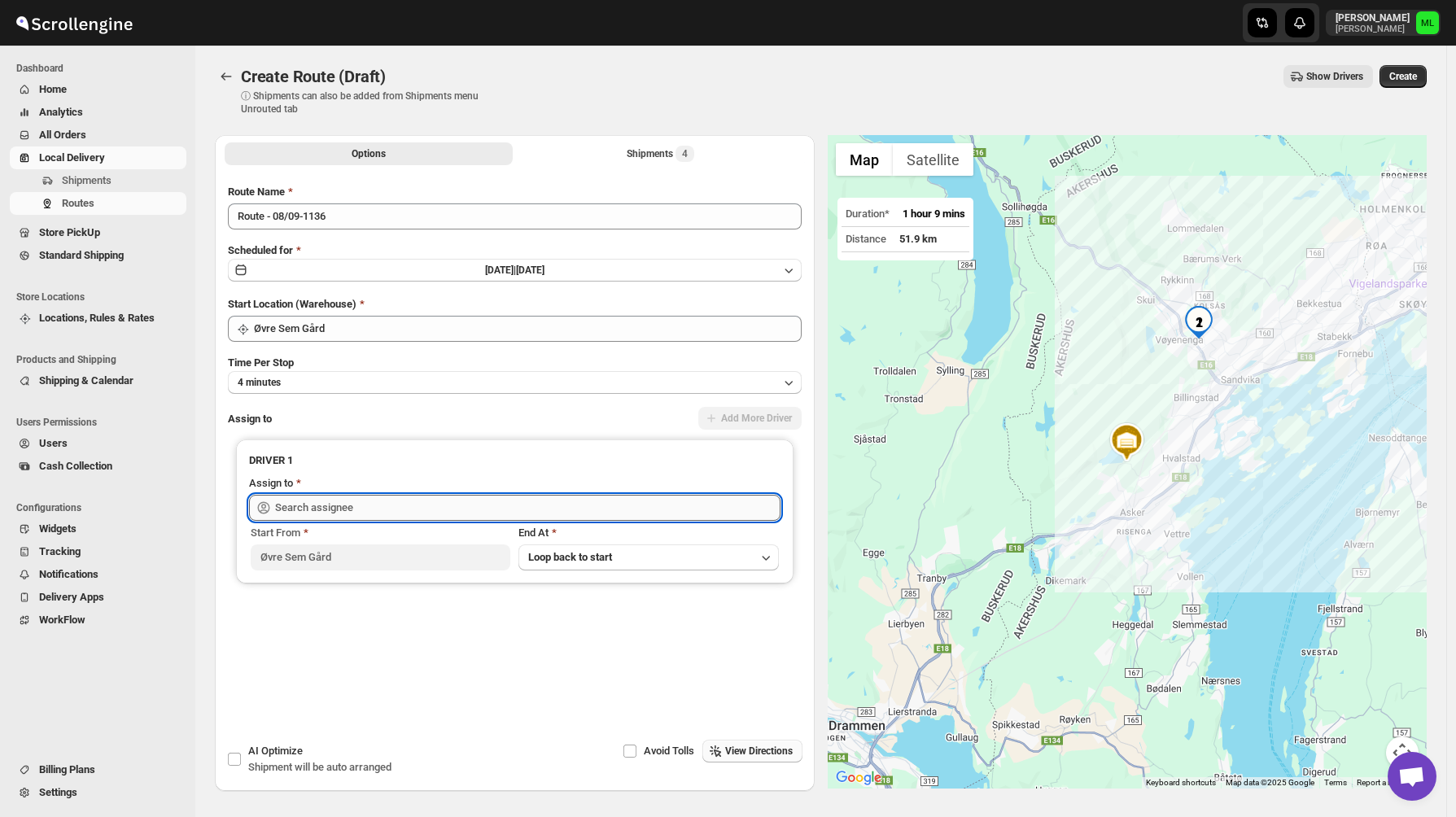
click at [411, 508] on input "text" at bounding box center [528, 507] width 505 height 26
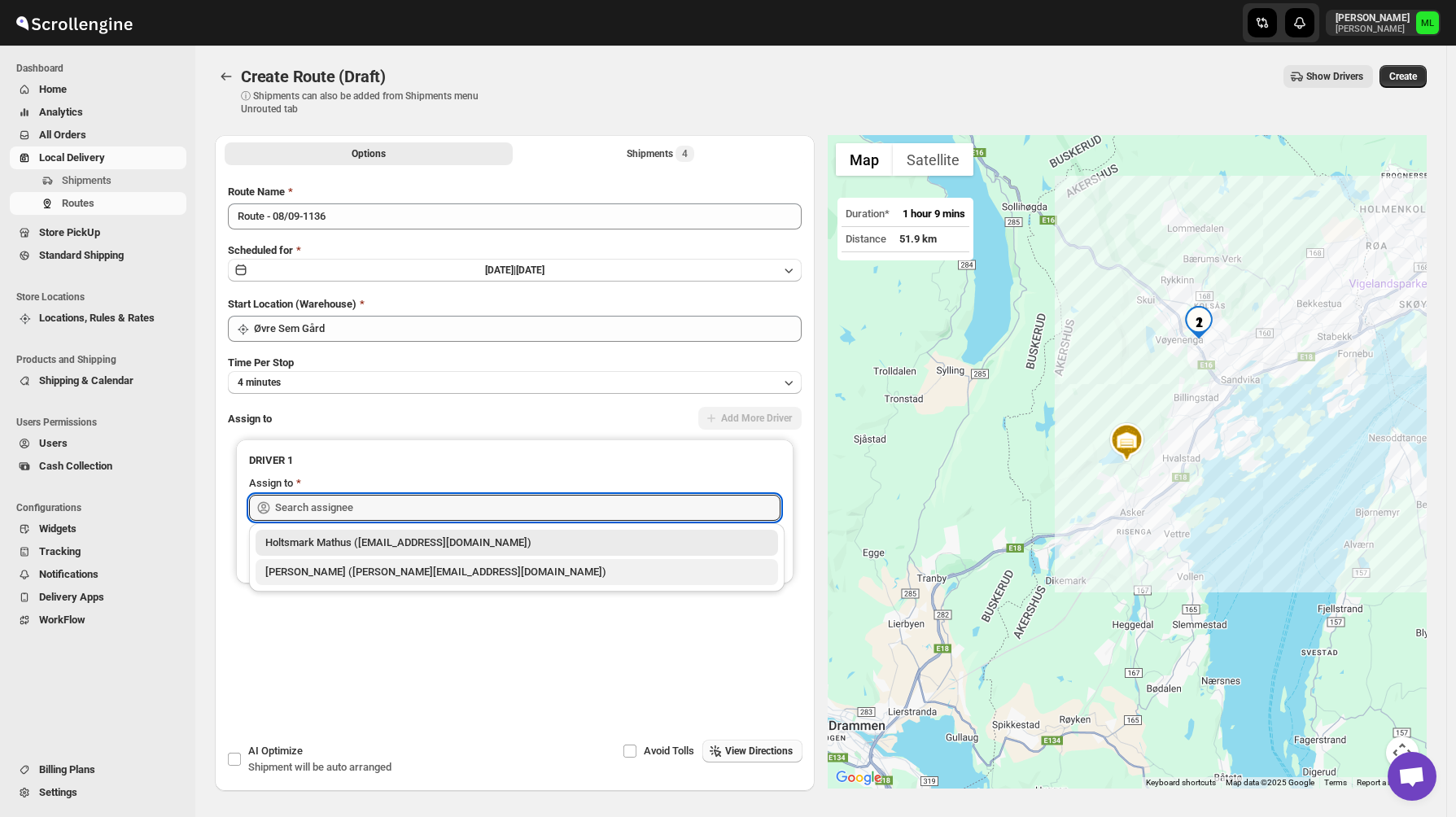
click at [395, 579] on div "Michael Lunga (michael@holtsmat.no)" at bounding box center [516, 572] width 503 height 16
type input "Michael Lunga (michael@holtsmat.no)"
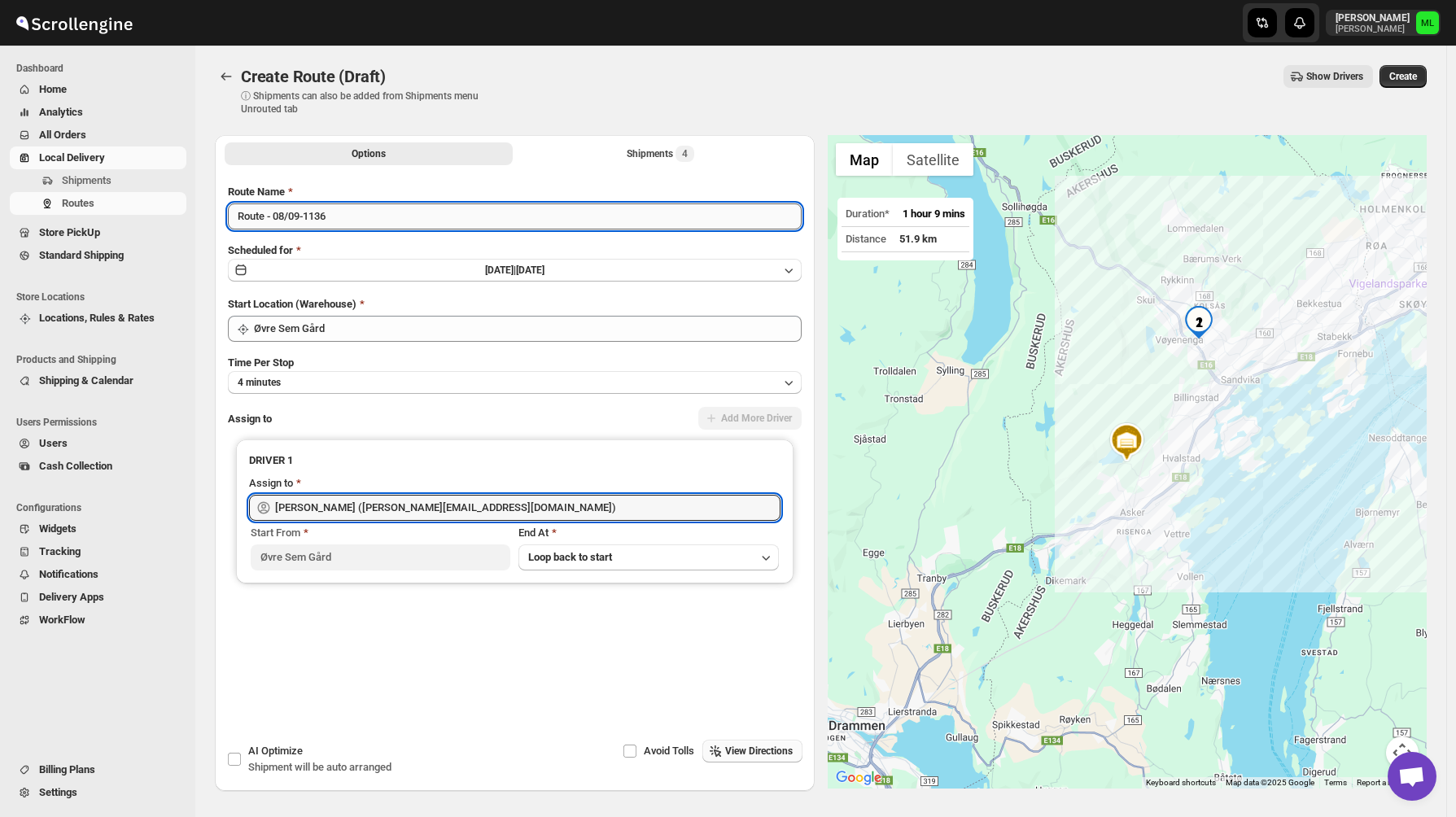
click at [643, 220] on input "Route - 08/09-1136" at bounding box center [514, 216] width 574 height 26
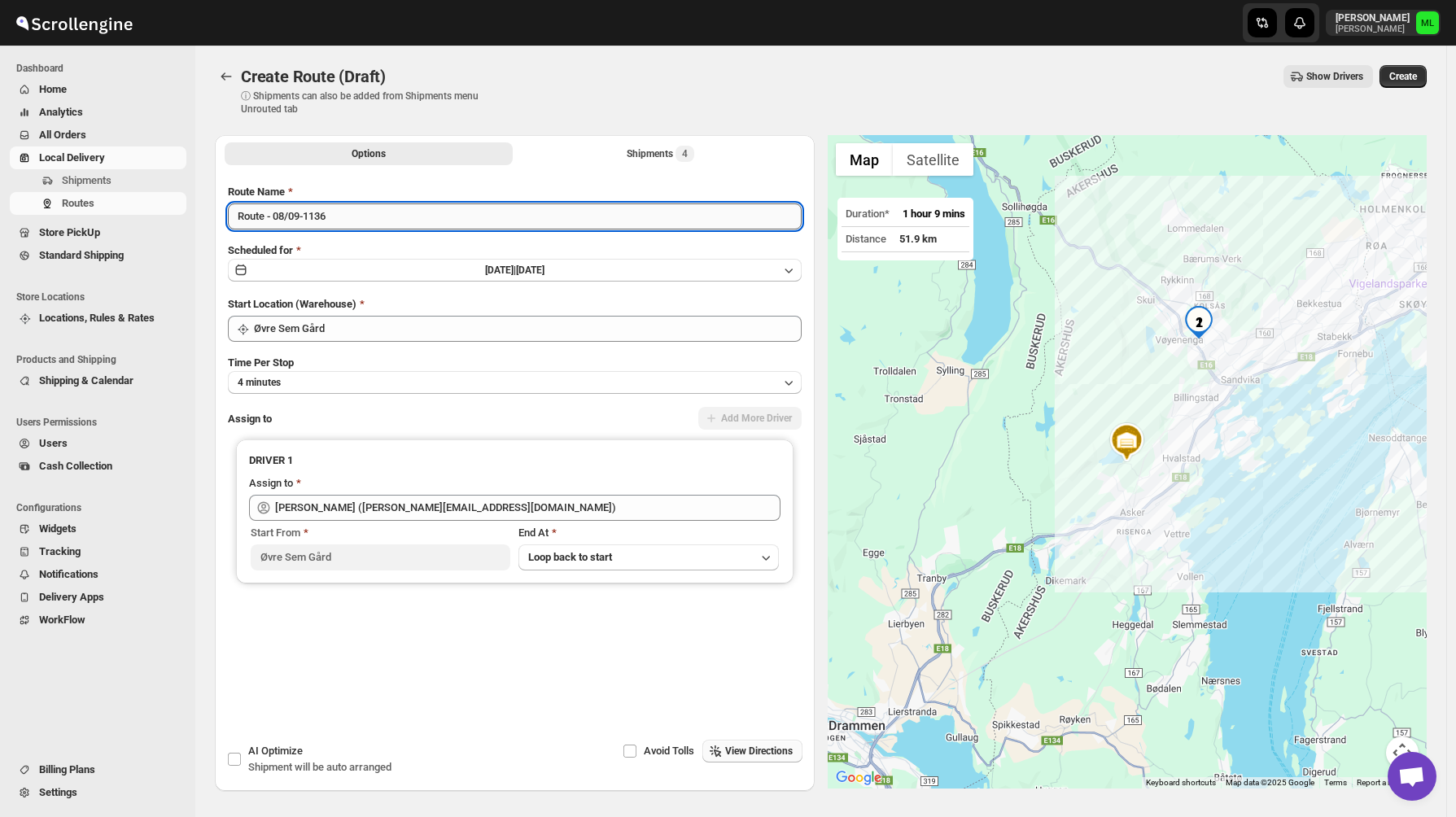
click at [320, 220] on input "Route - 08/09-1136" at bounding box center [514, 216] width 574 height 26
click at [315, 269] on button "Mon Sep 08 2025 | Today" at bounding box center [514, 270] width 574 height 22
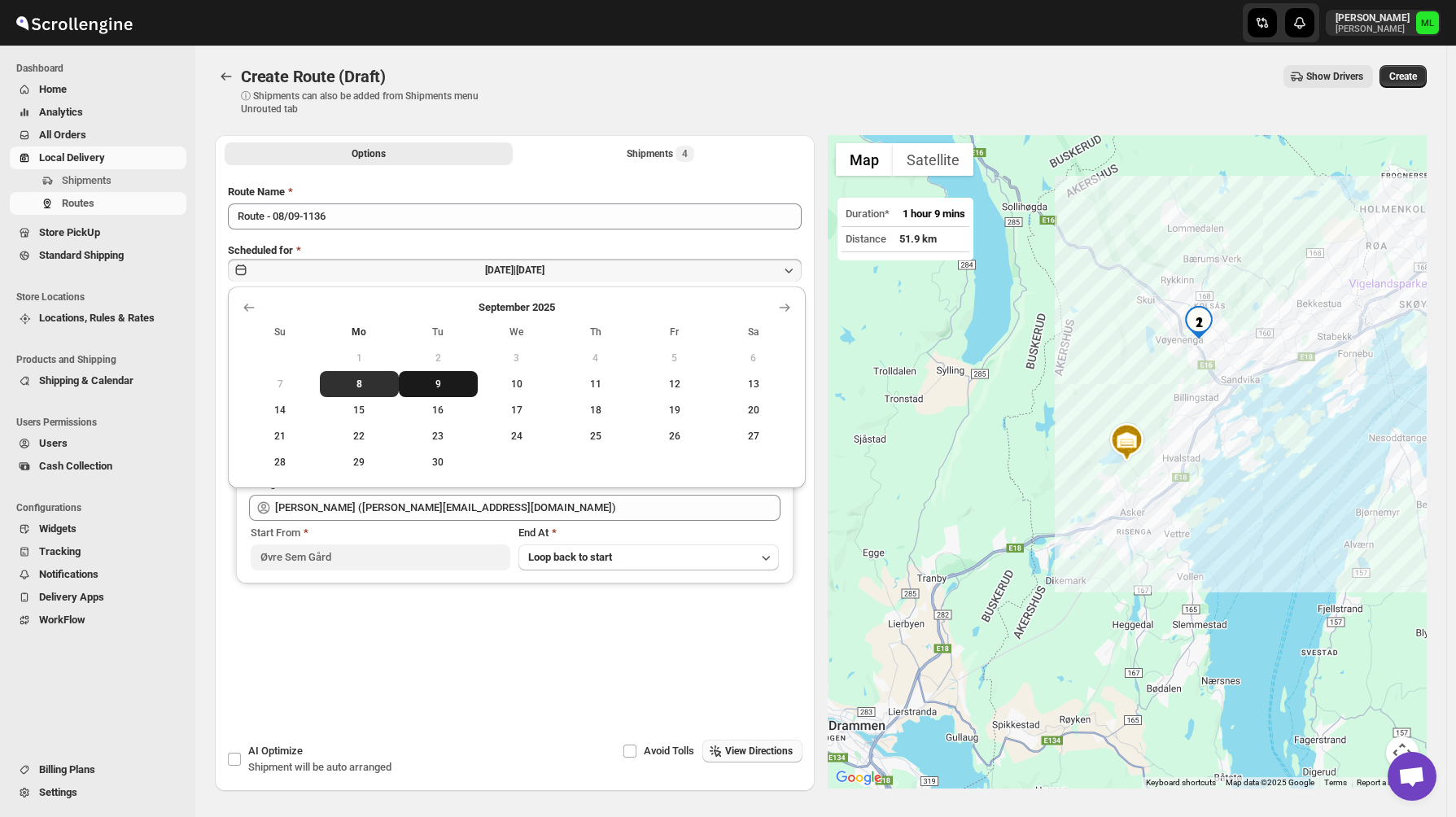
click at [422, 389] on span "9" at bounding box center [438, 384] width 66 height 13
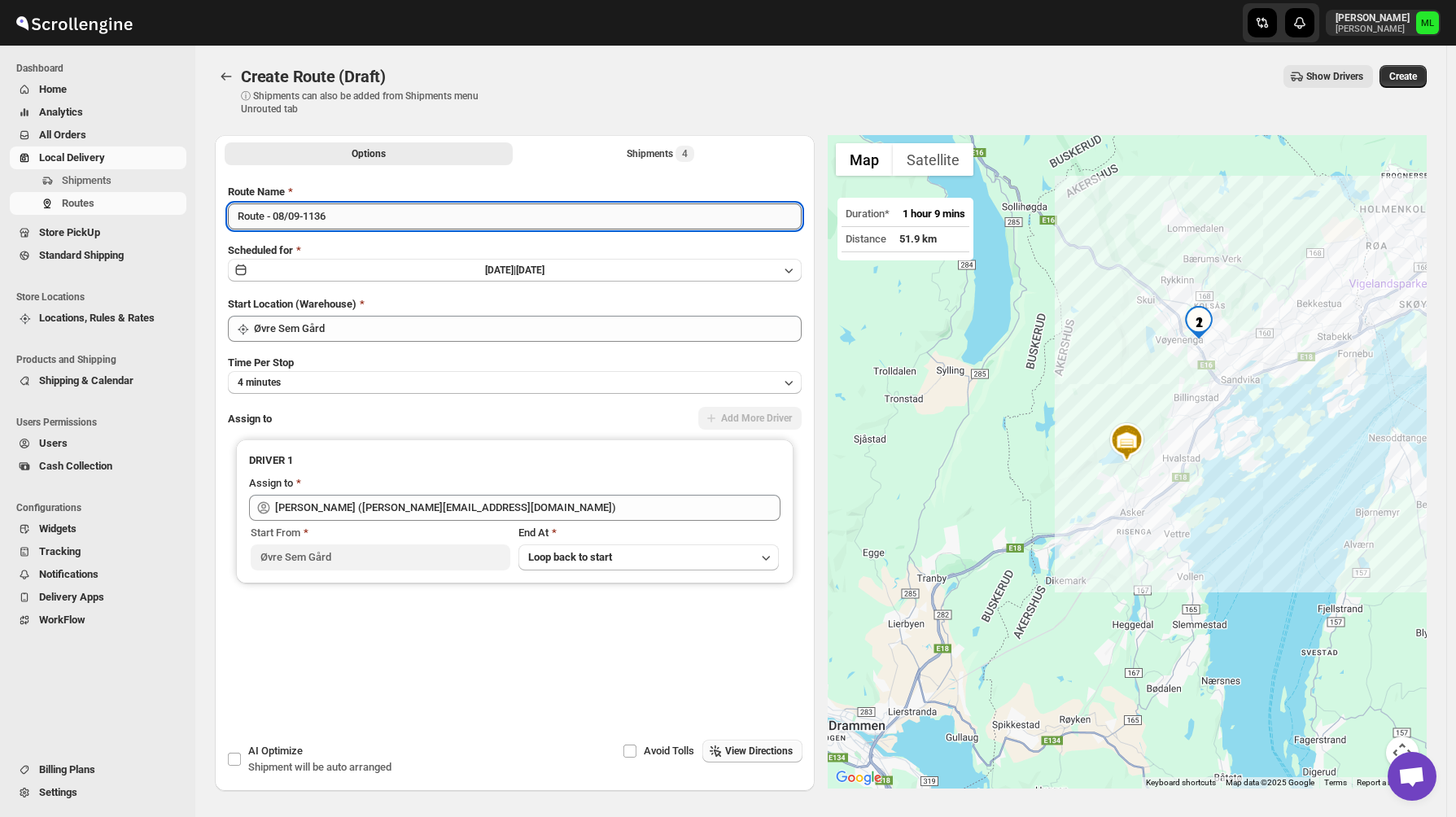
click at [290, 218] on input "Route - 08/09-1136" at bounding box center [514, 216] width 574 height 26
type input "Route - 09/09-1136"
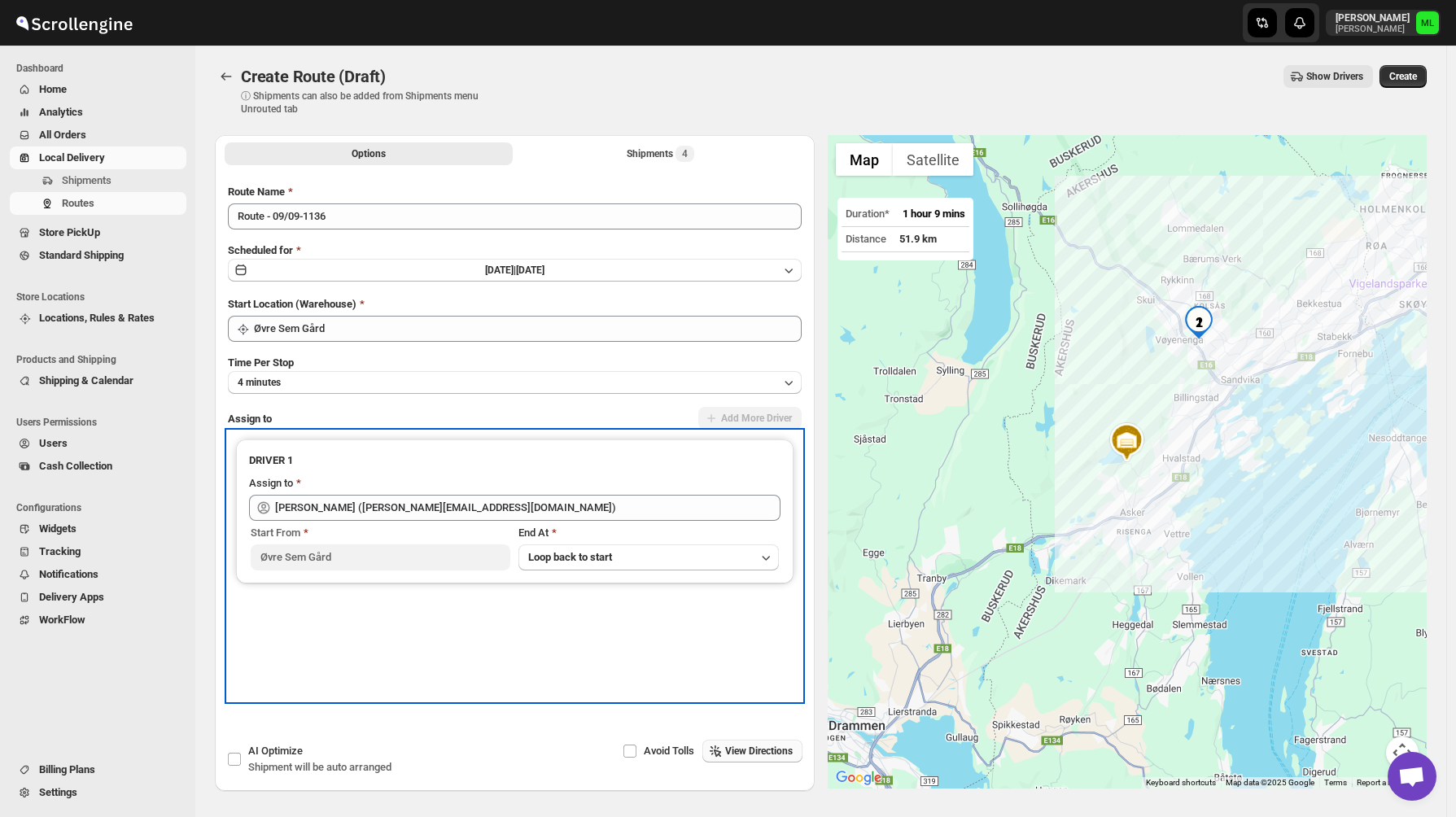
click at [530, 660] on div "DRIVER 1 Assign to Michael Lunga (michael@holtsmat.no) Start From Øvre Sem Gård…" at bounding box center [514, 566] width 574 height 269
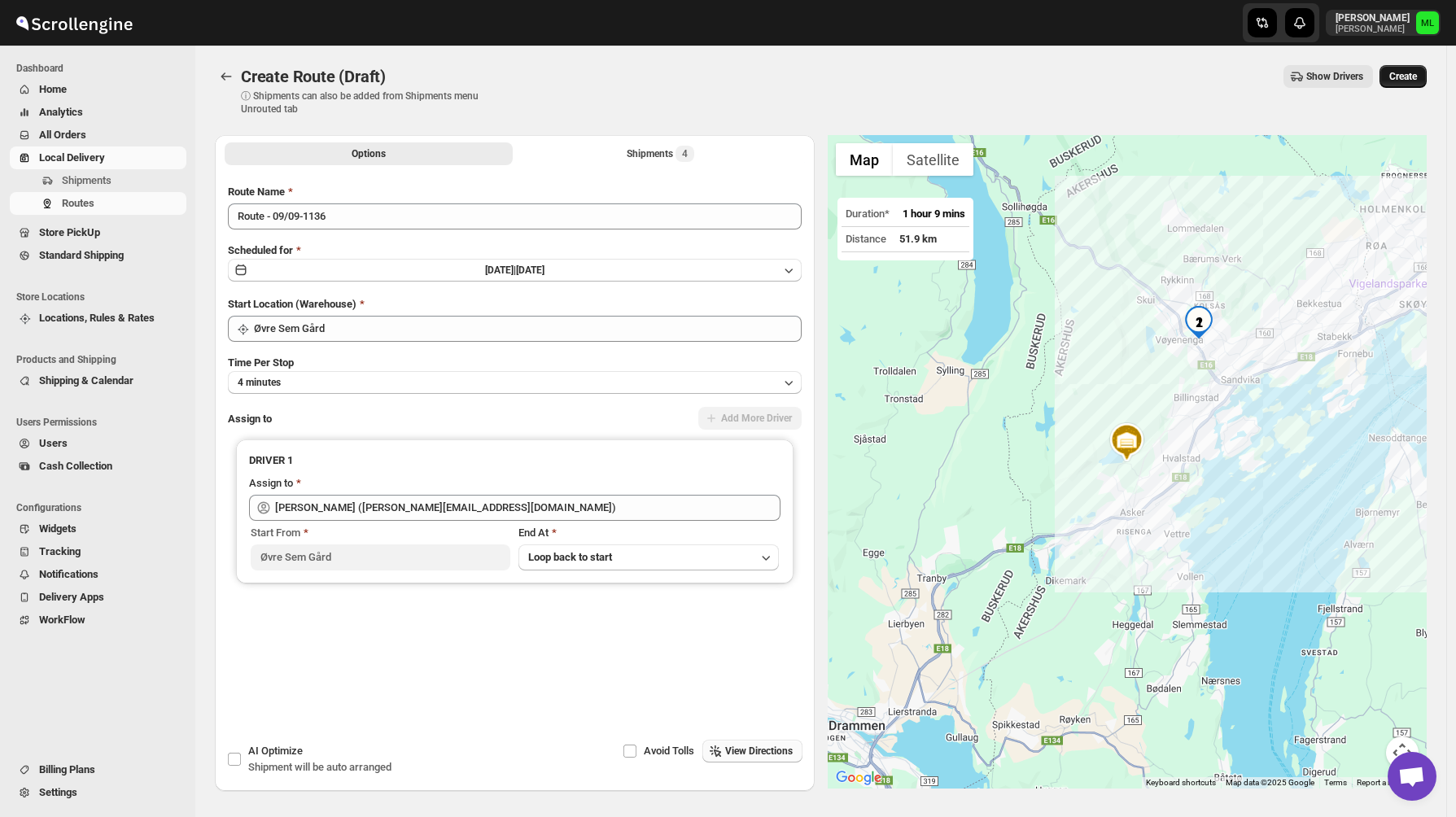
click at [1403, 68] on button "Create" at bounding box center [1403, 76] width 47 height 22
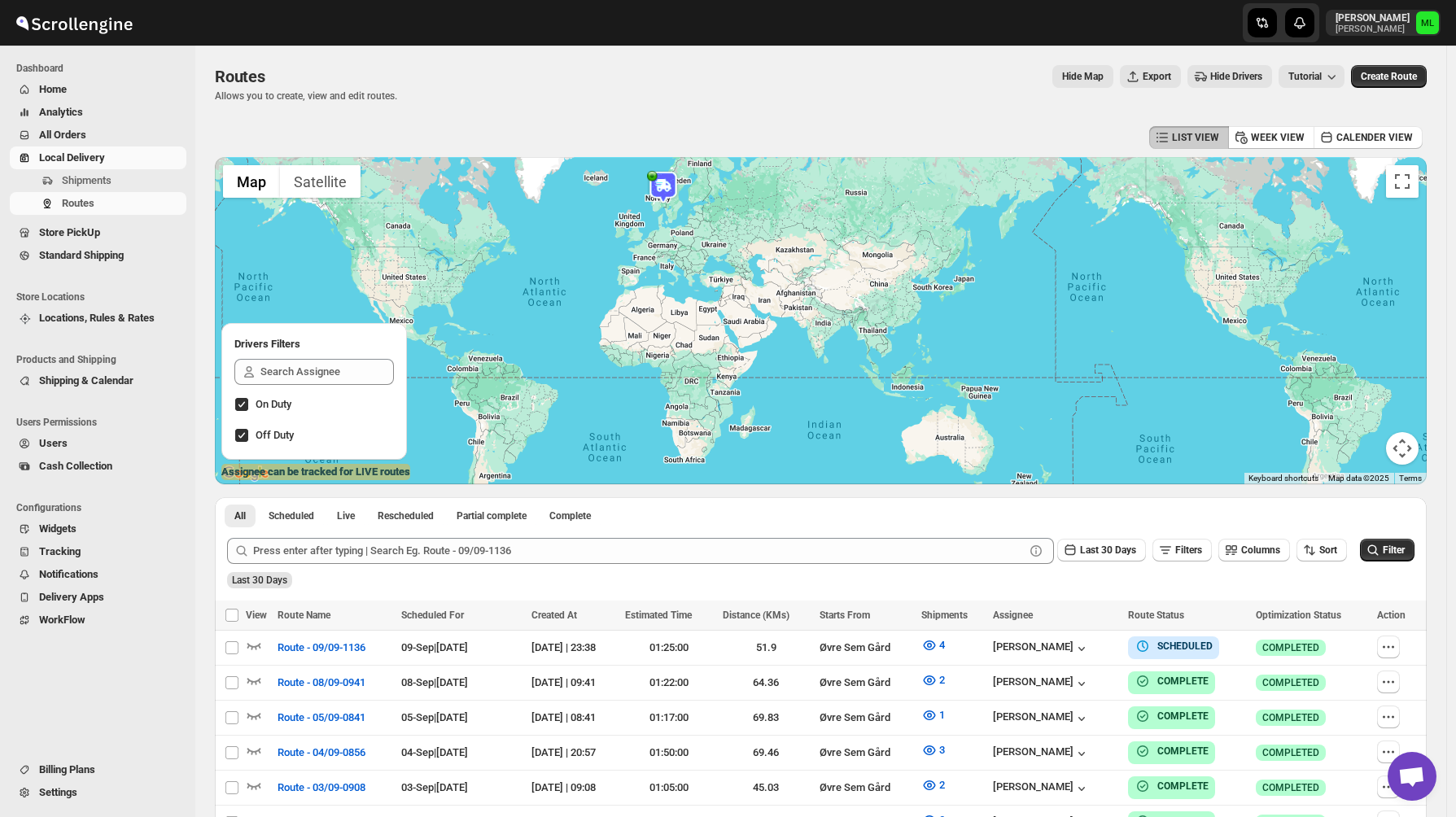
click at [673, 193] on img at bounding box center [663, 187] width 32 height 32
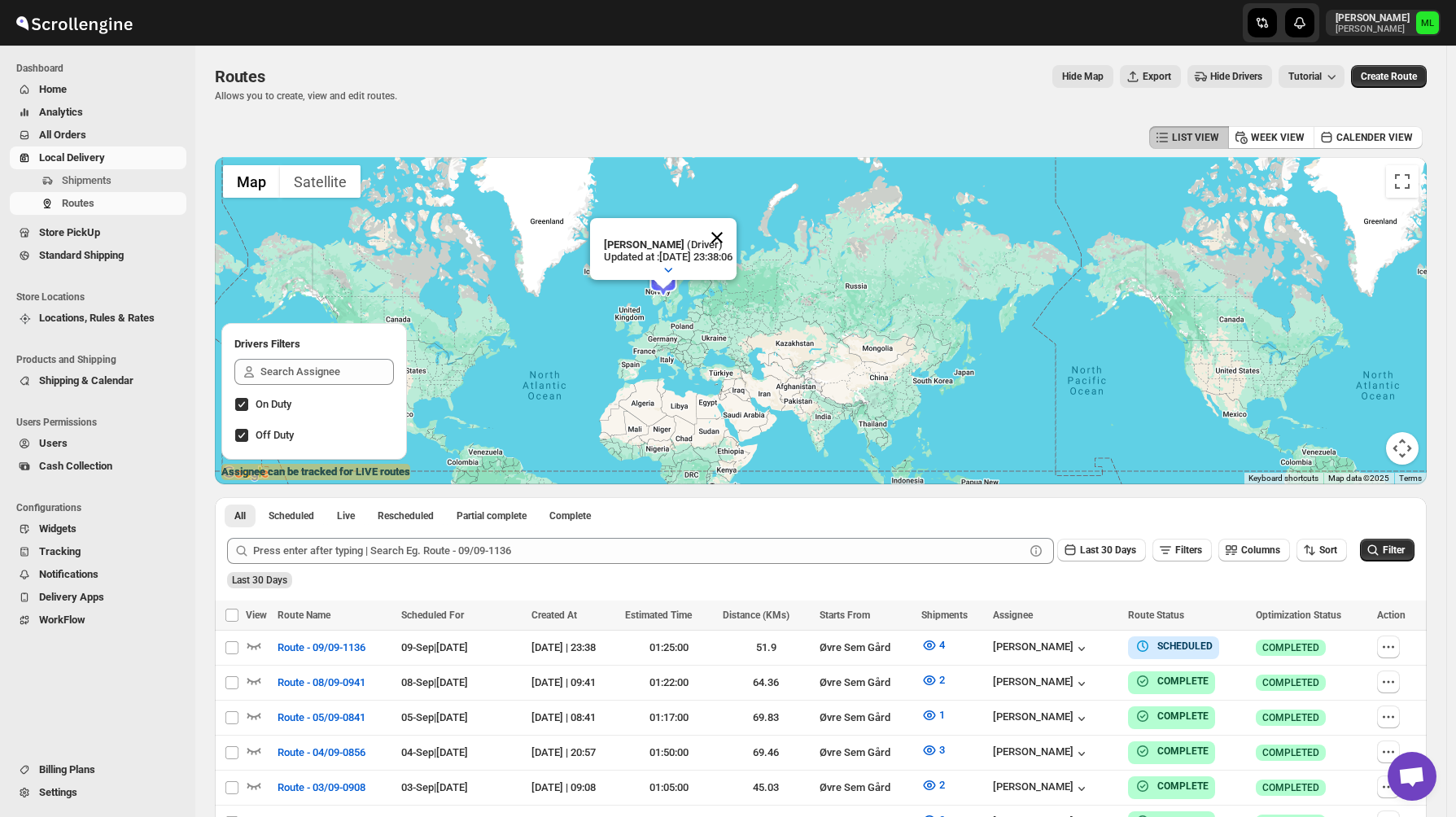
click at [733, 226] on button "Close" at bounding box center [716, 237] width 39 height 39
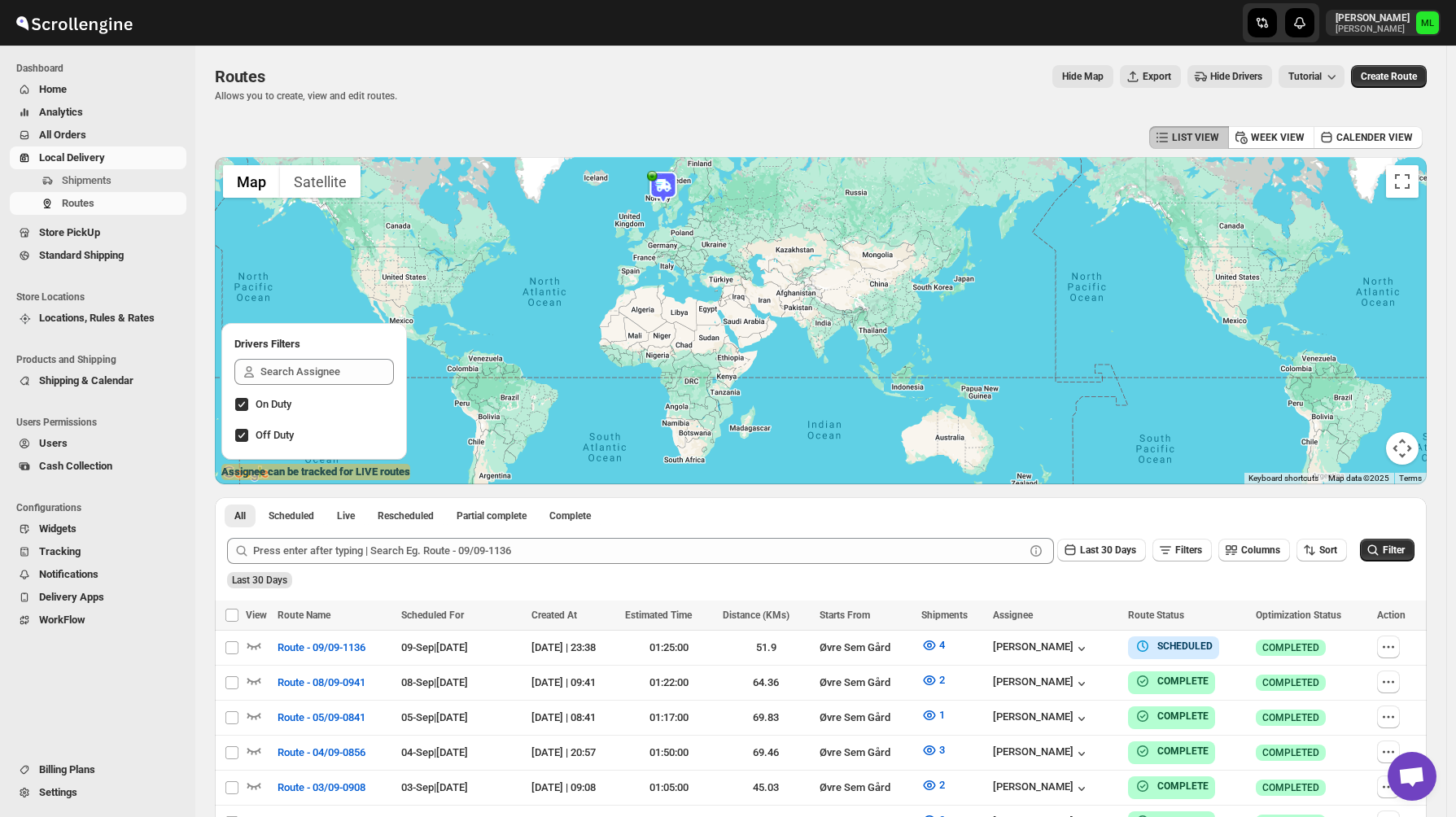
click at [669, 203] on div "To navigate, press the arrow keys." at bounding box center [820, 321] width 1211 height 328
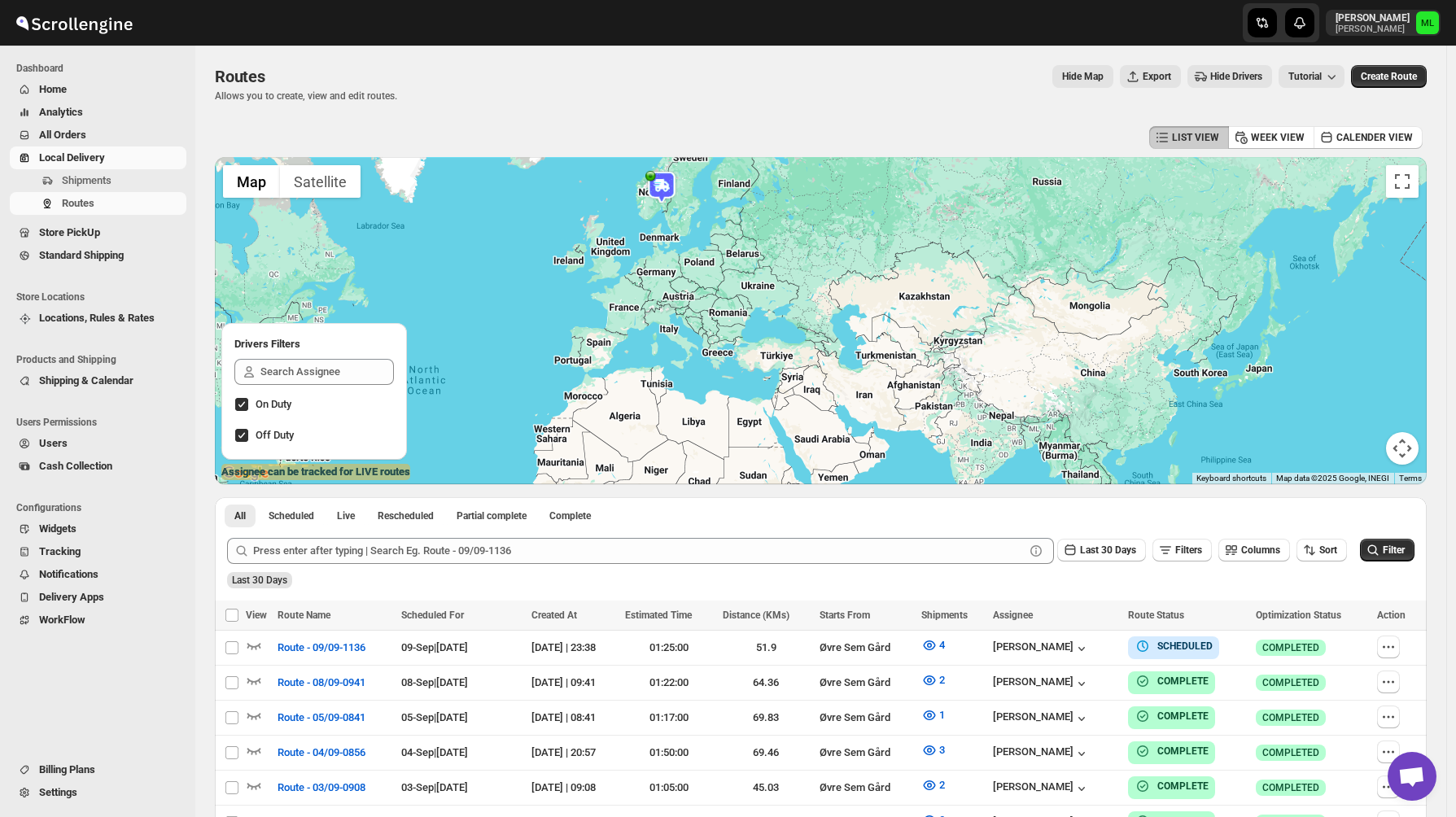
click at [665, 215] on div at bounding box center [820, 321] width 1211 height 328
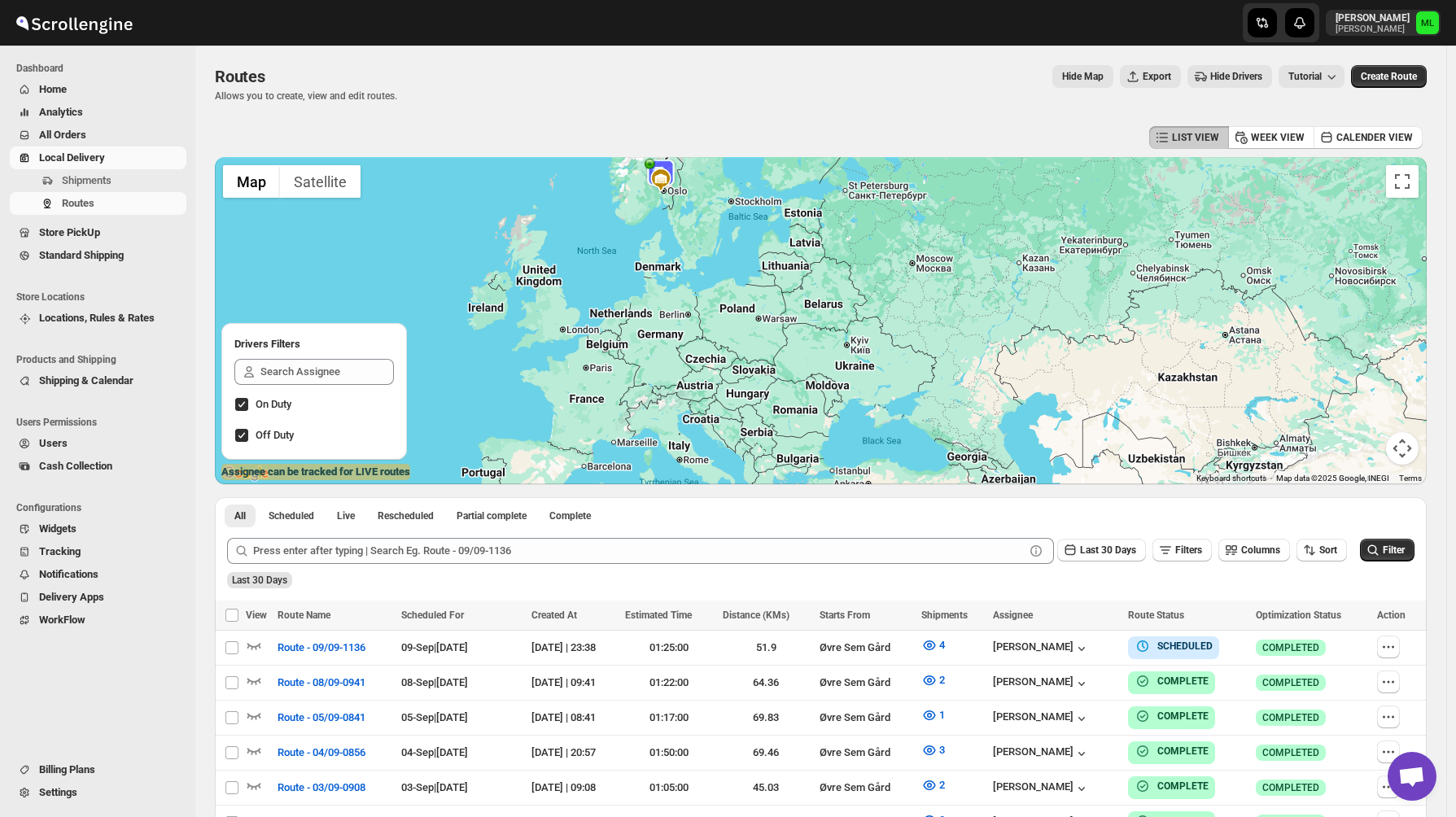
click at [666, 210] on div at bounding box center [820, 321] width 1211 height 328
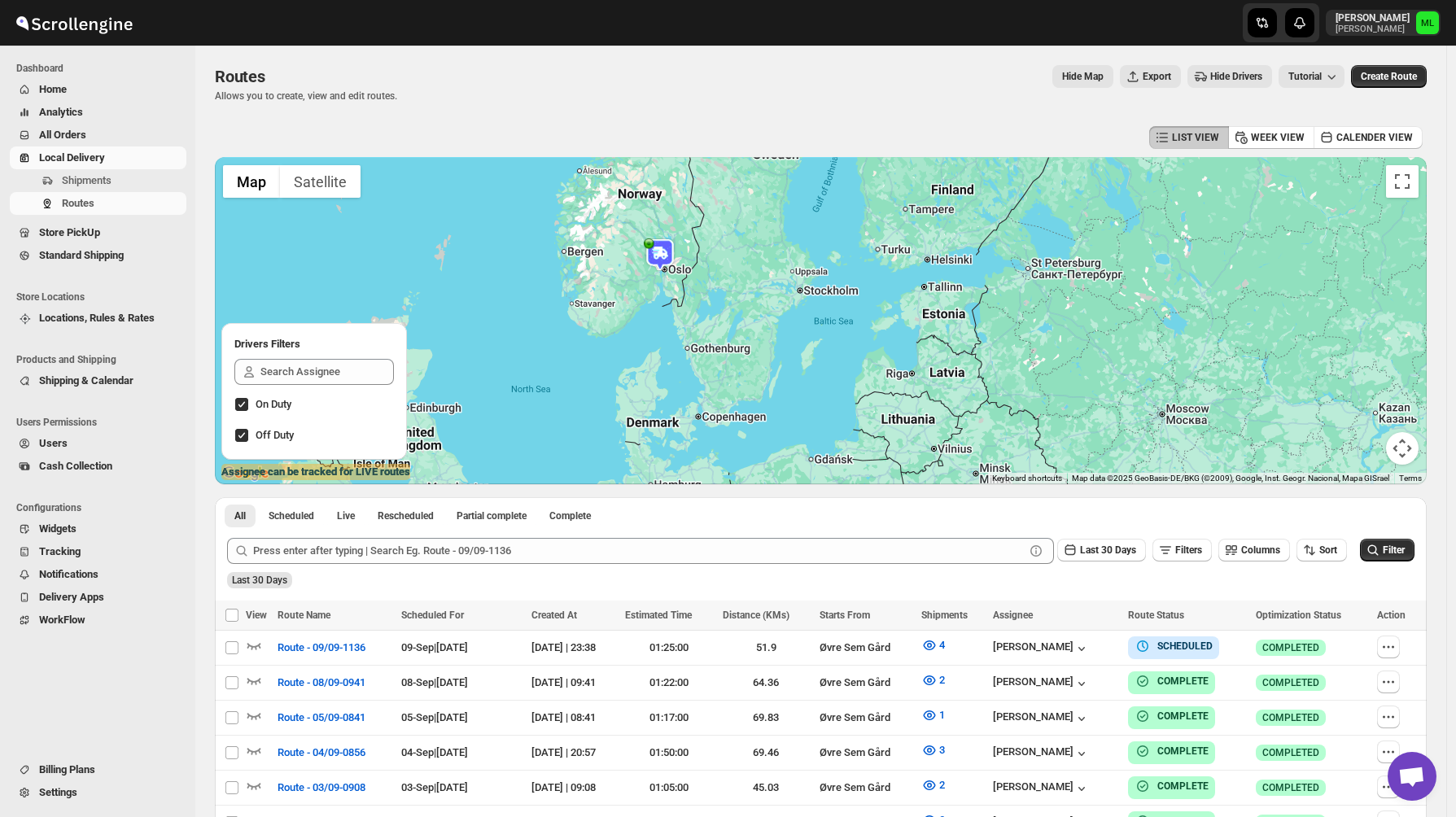
drag, startPoint x: 666, startPoint y: 210, endPoint x: 666, endPoint y: 311, distance: 101.0
click at [666, 311] on div at bounding box center [820, 321] width 1211 height 328
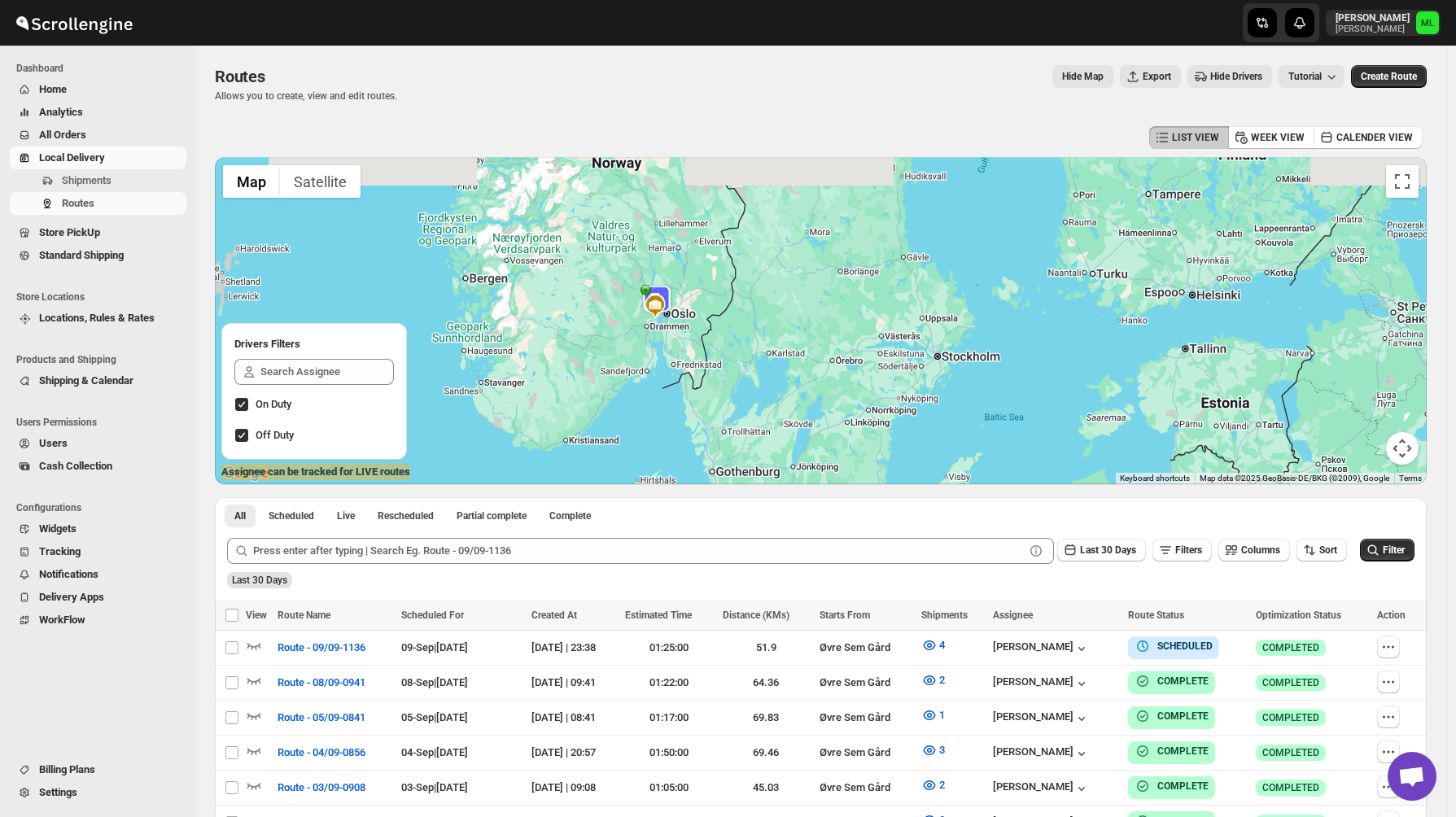
drag, startPoint x: 666, startPoint y: 258, endPoint x: 666, endPoint y: 348, distance: 90.0
click at [666, 348] on div at bounding box center [820, 321] width 1211 height 328
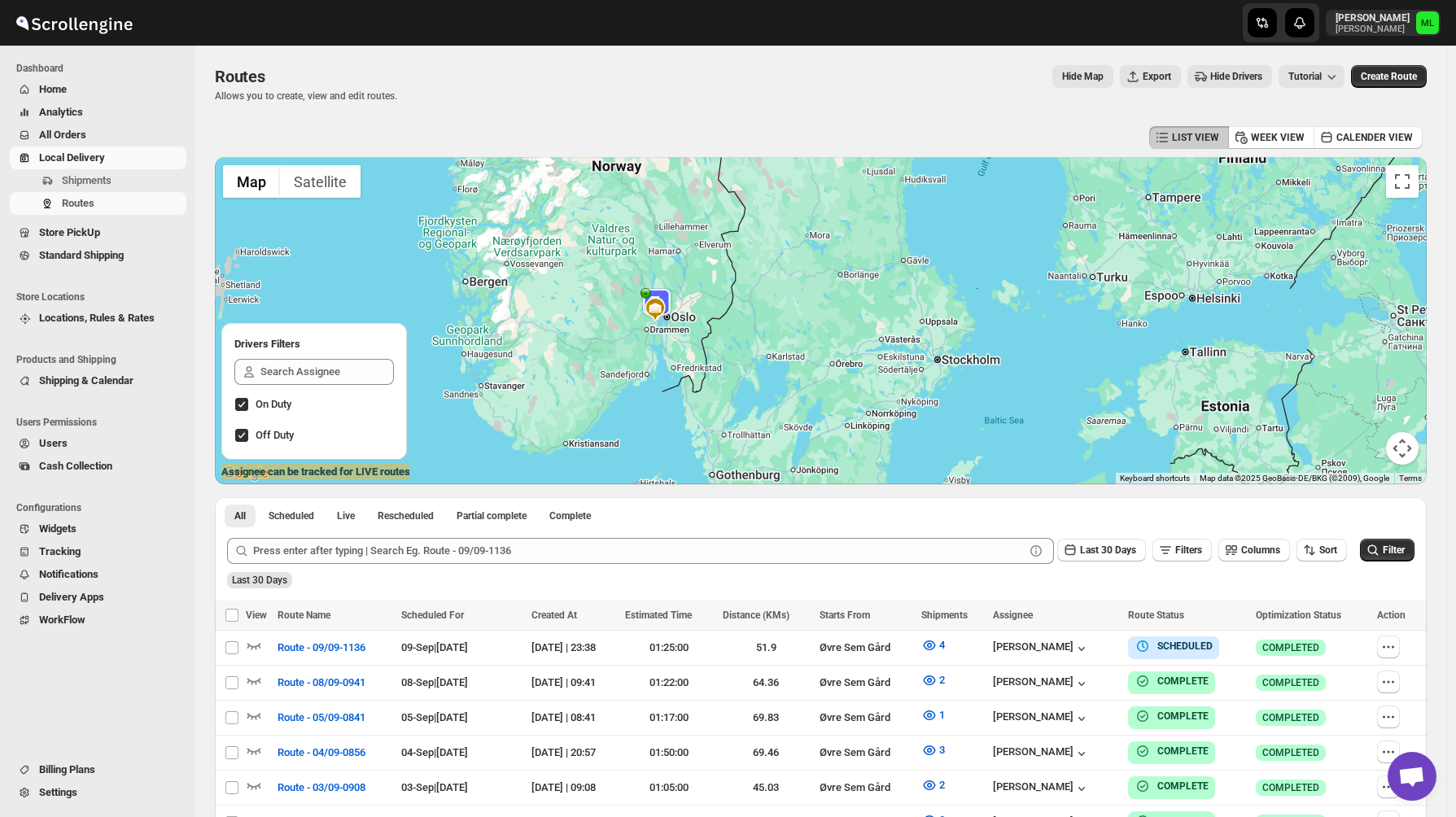
click at [666, 348] on div at bounding box center [820, 321] width 1211 height 328
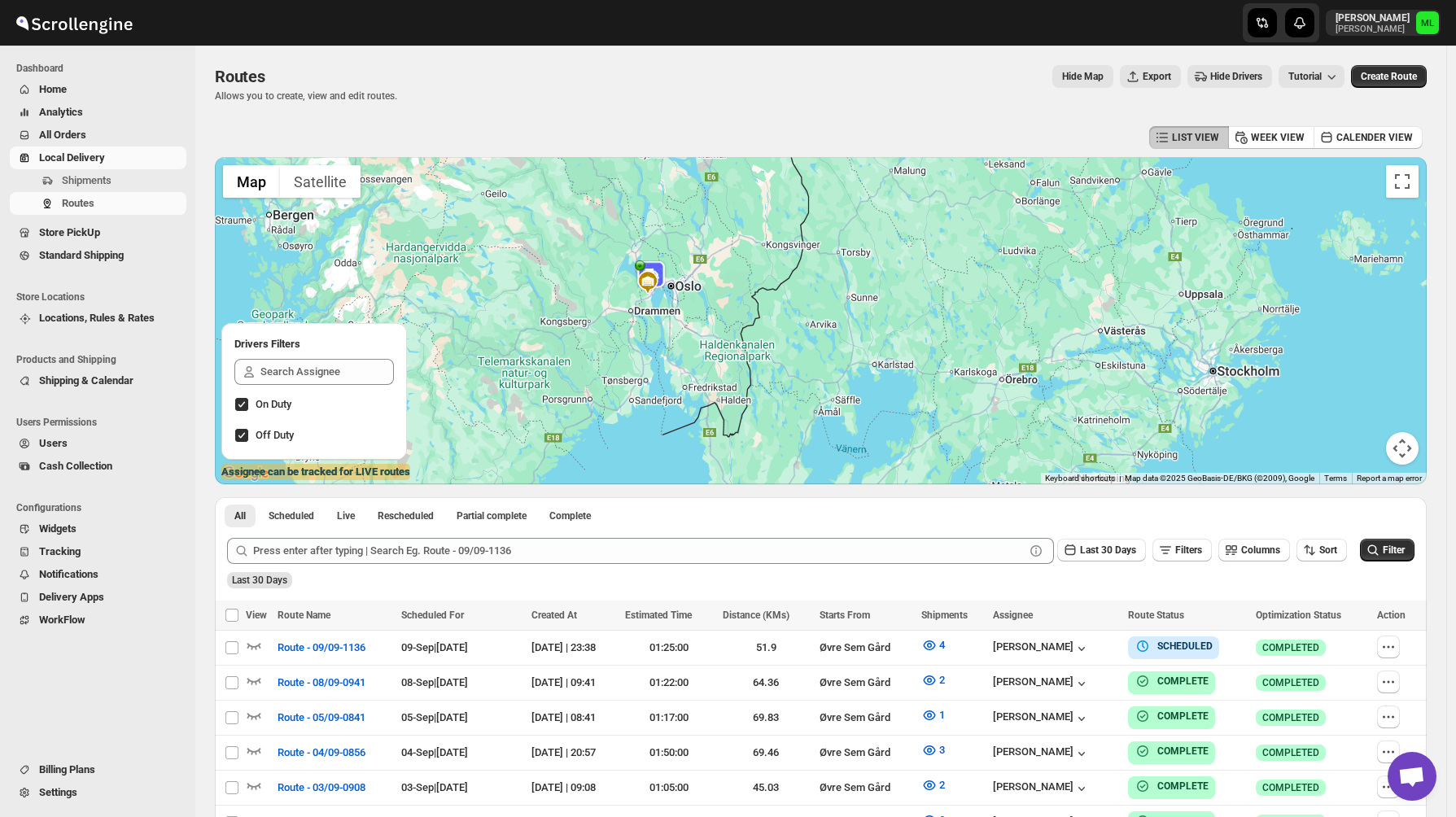
click at [666, 314] on div at bounding box center [820, 321] width 1211 height 328
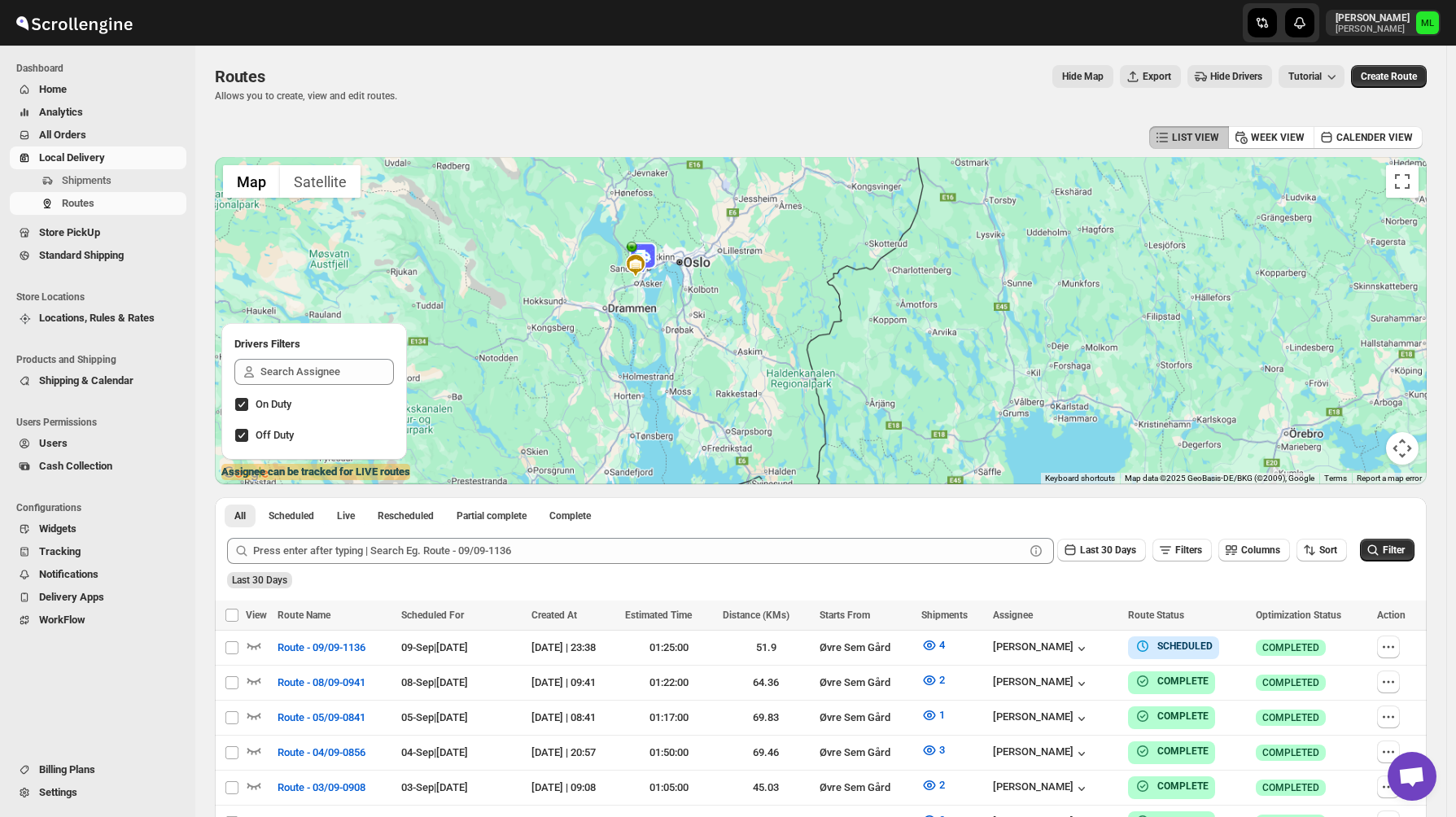
click at [649, 277] on div at bounding box center [820, 321] width 1211 height 328
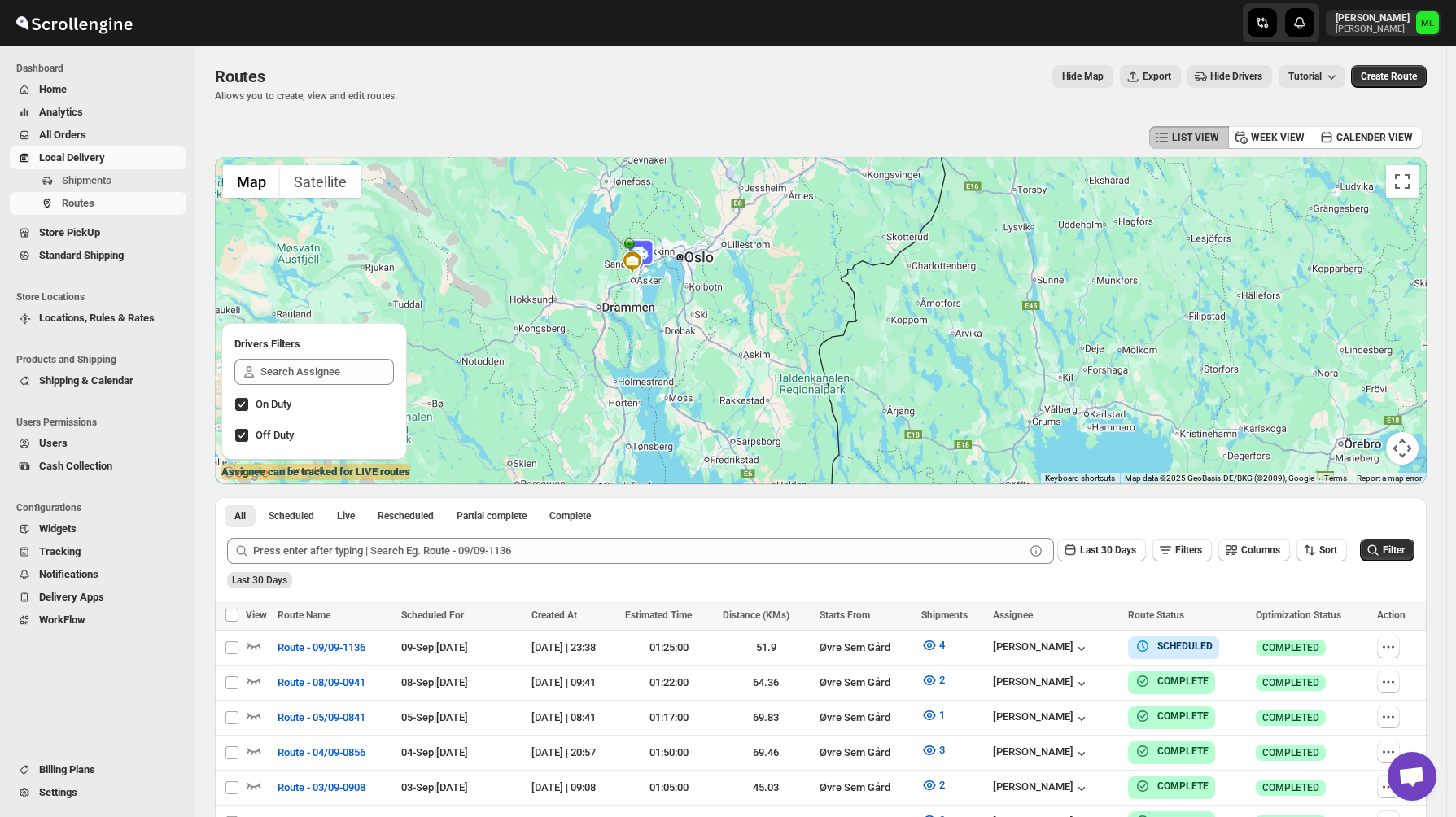
click at [649, 277] on div at bounding box center [820, 321] width 1211 height 328
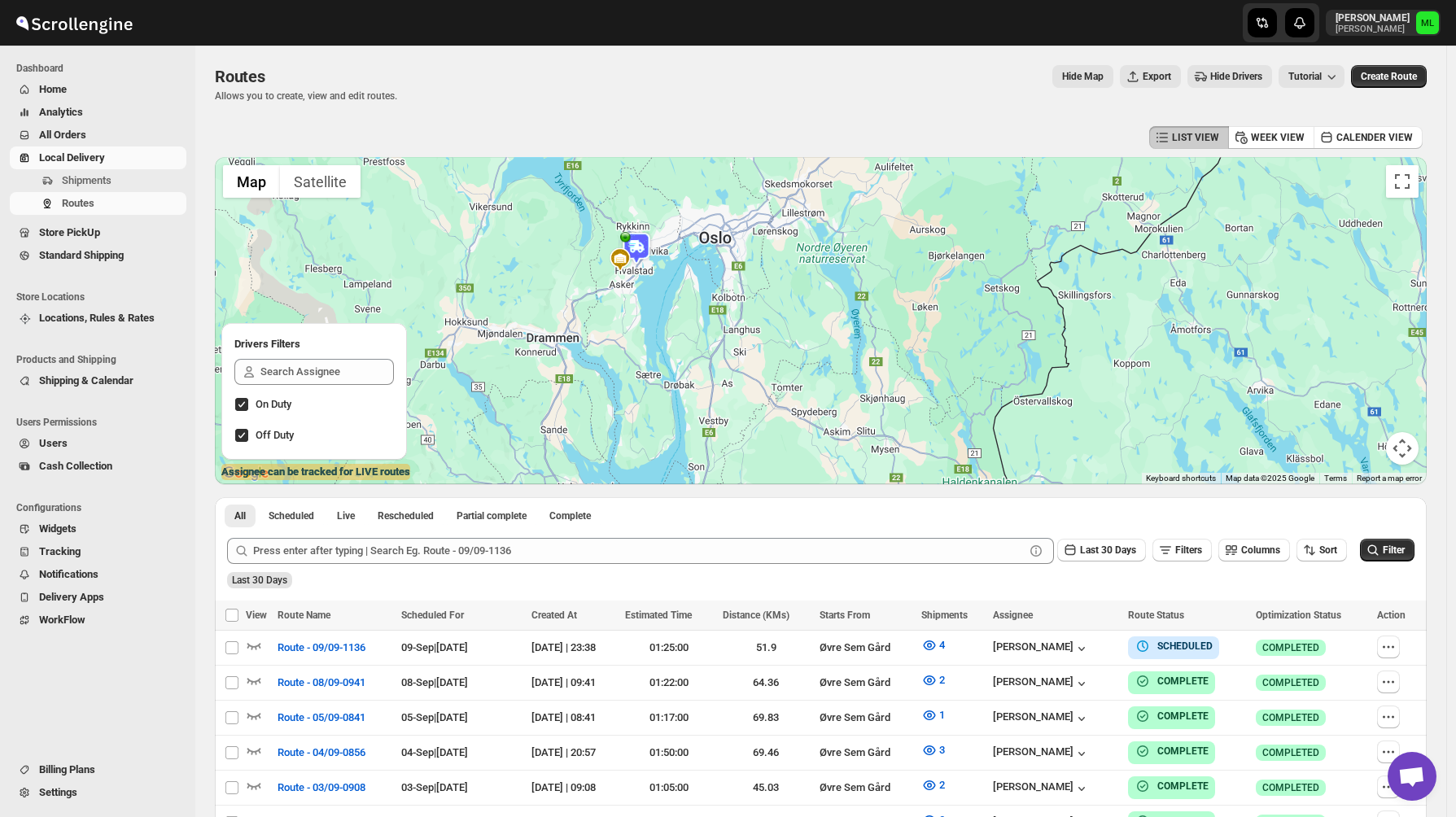
click at [649, 277] on div at bounding box center [820, 321] width 1211 height 328
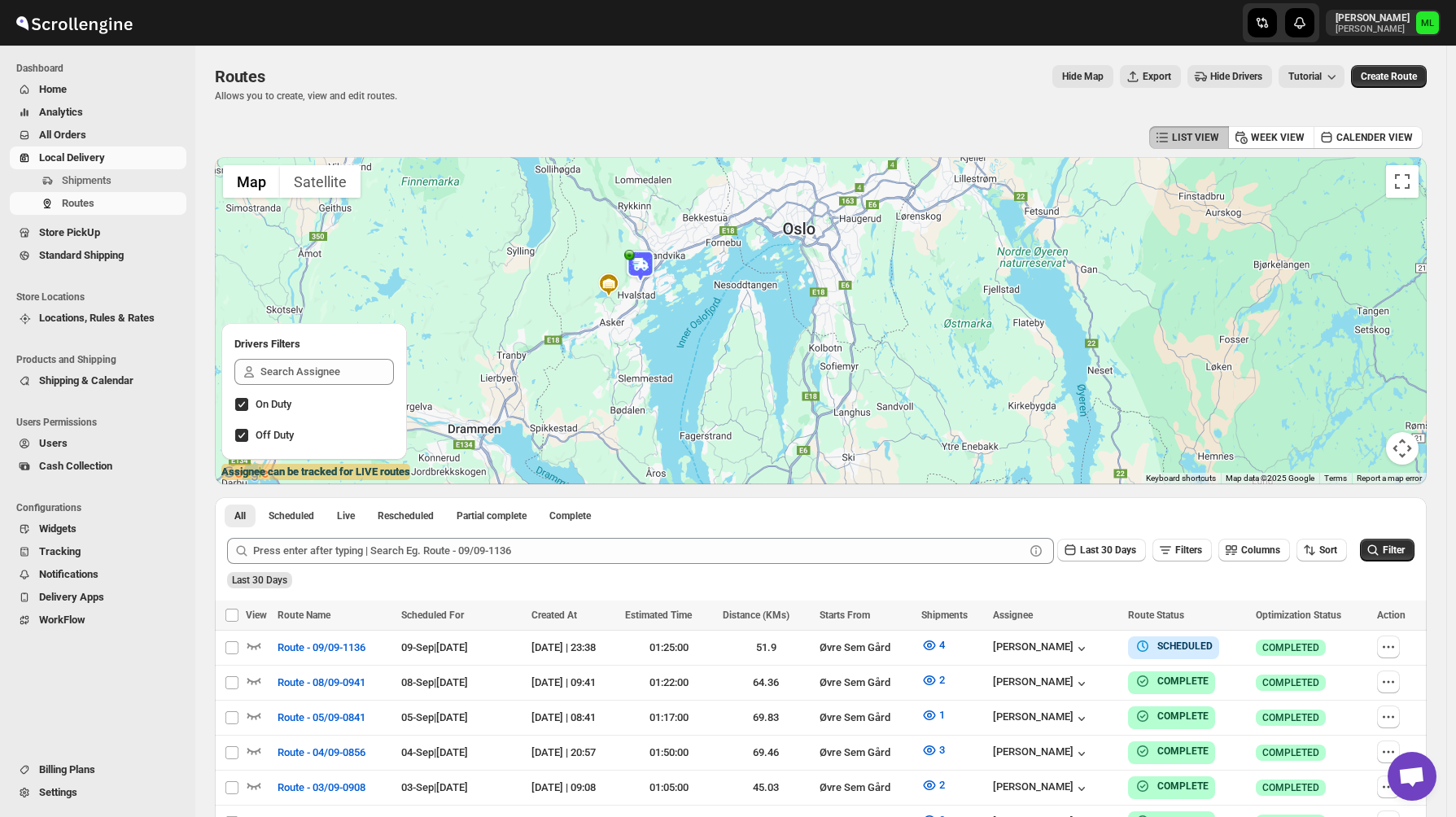
drag, startPoint x: 649, startPoint y: 277, endPoint x: 680, endPoint y: 350, distance: 79.3
click at [680, 350] on div at bounding box center [820, 321] width 1211 height 328
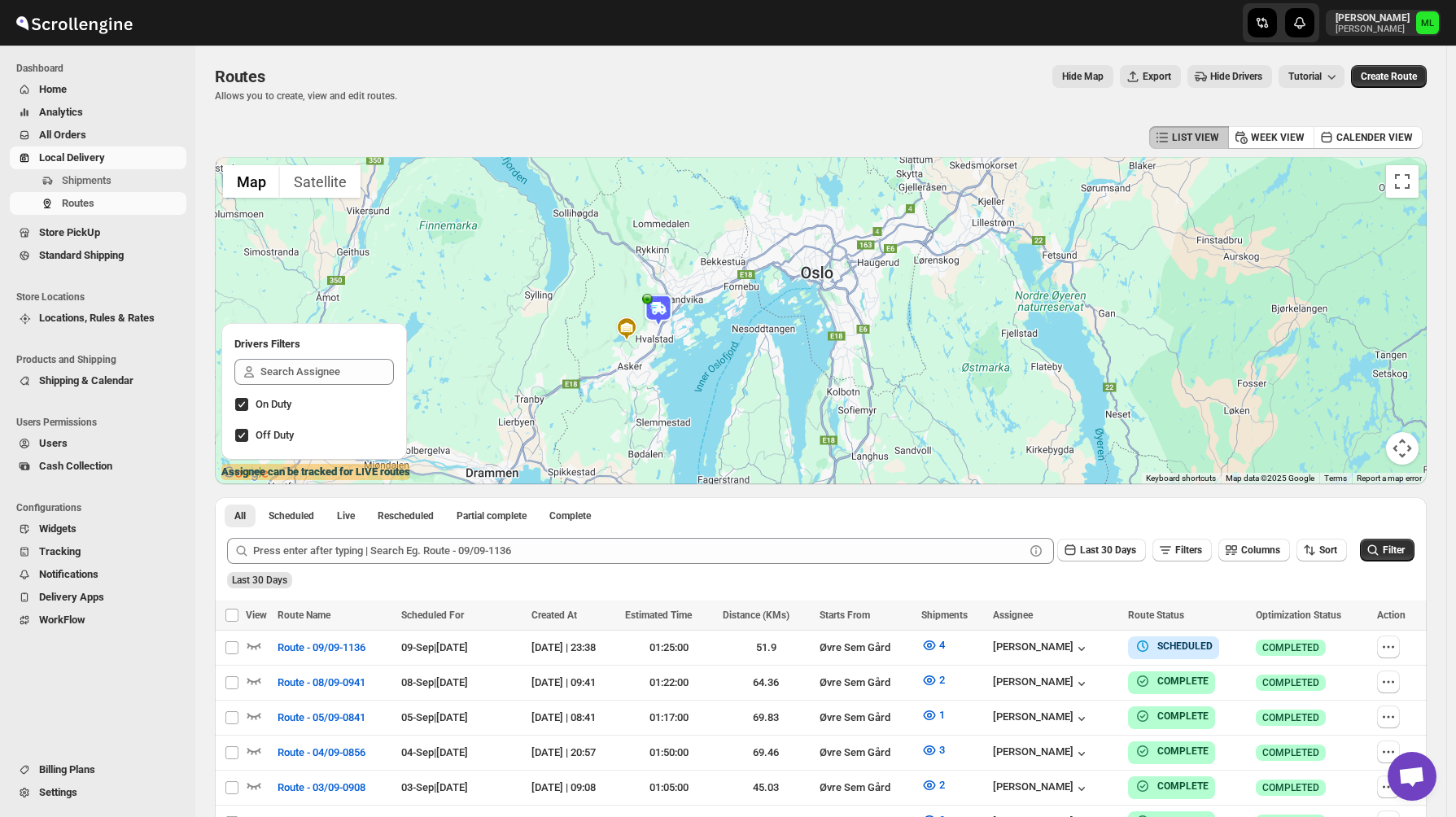
click at [656, 336] on div at bounding box center [820, 321] width 1211 height 328
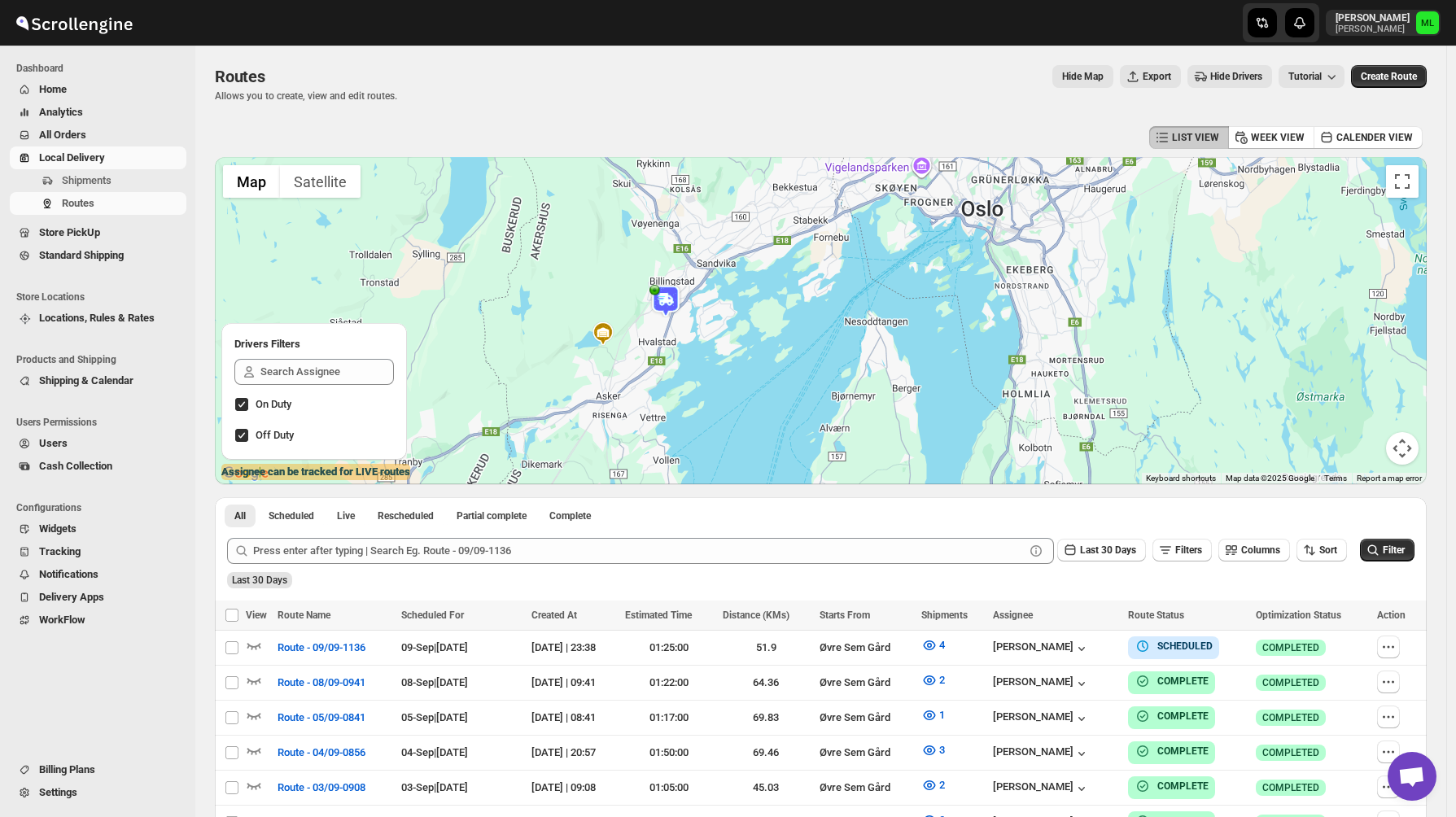
click at [656, 336] on div at bounding box center [820, 321] width 1211 height 328
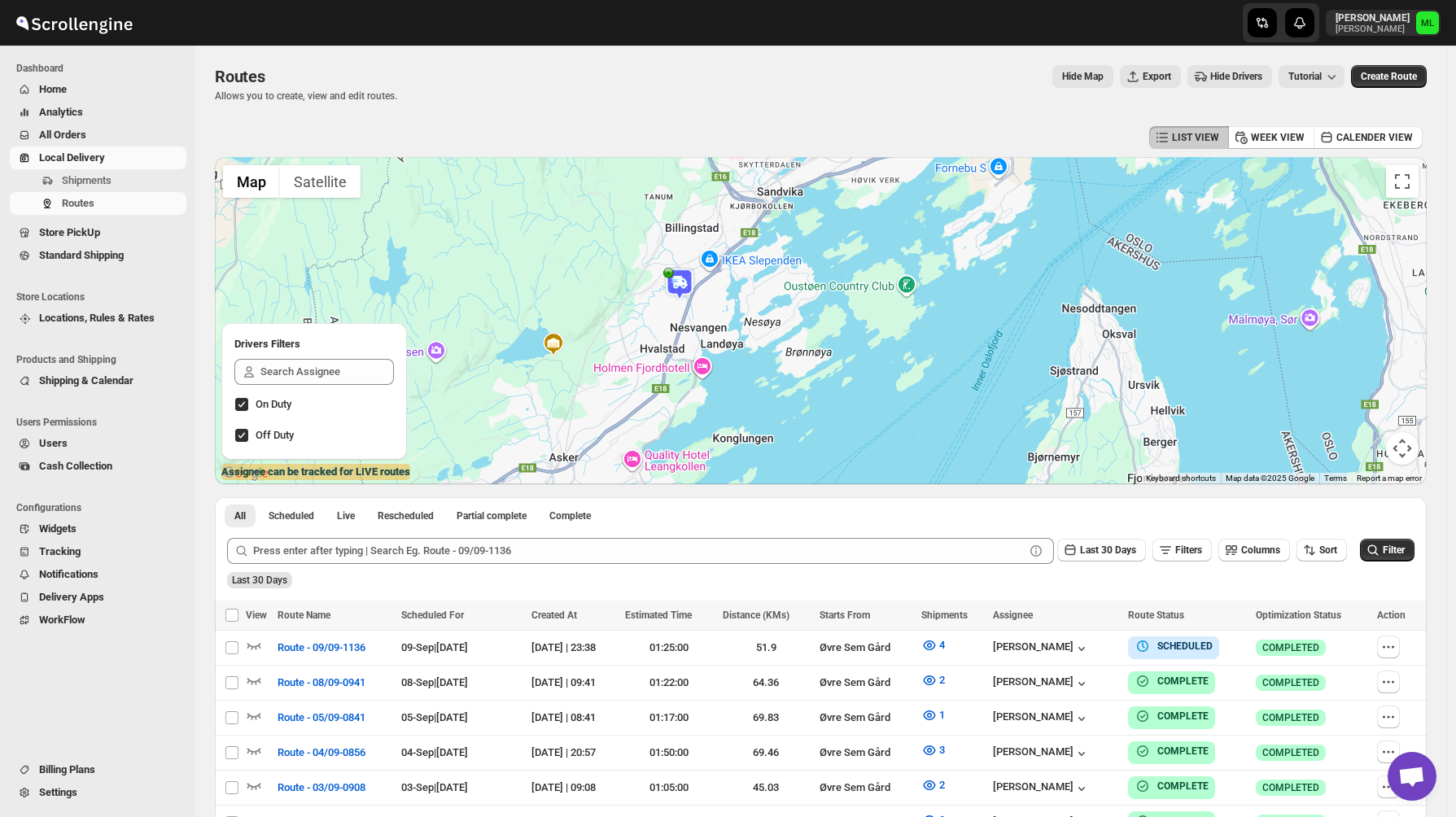
click at [686, 286] on img at bounding box center [679, 284] width 32 height 32
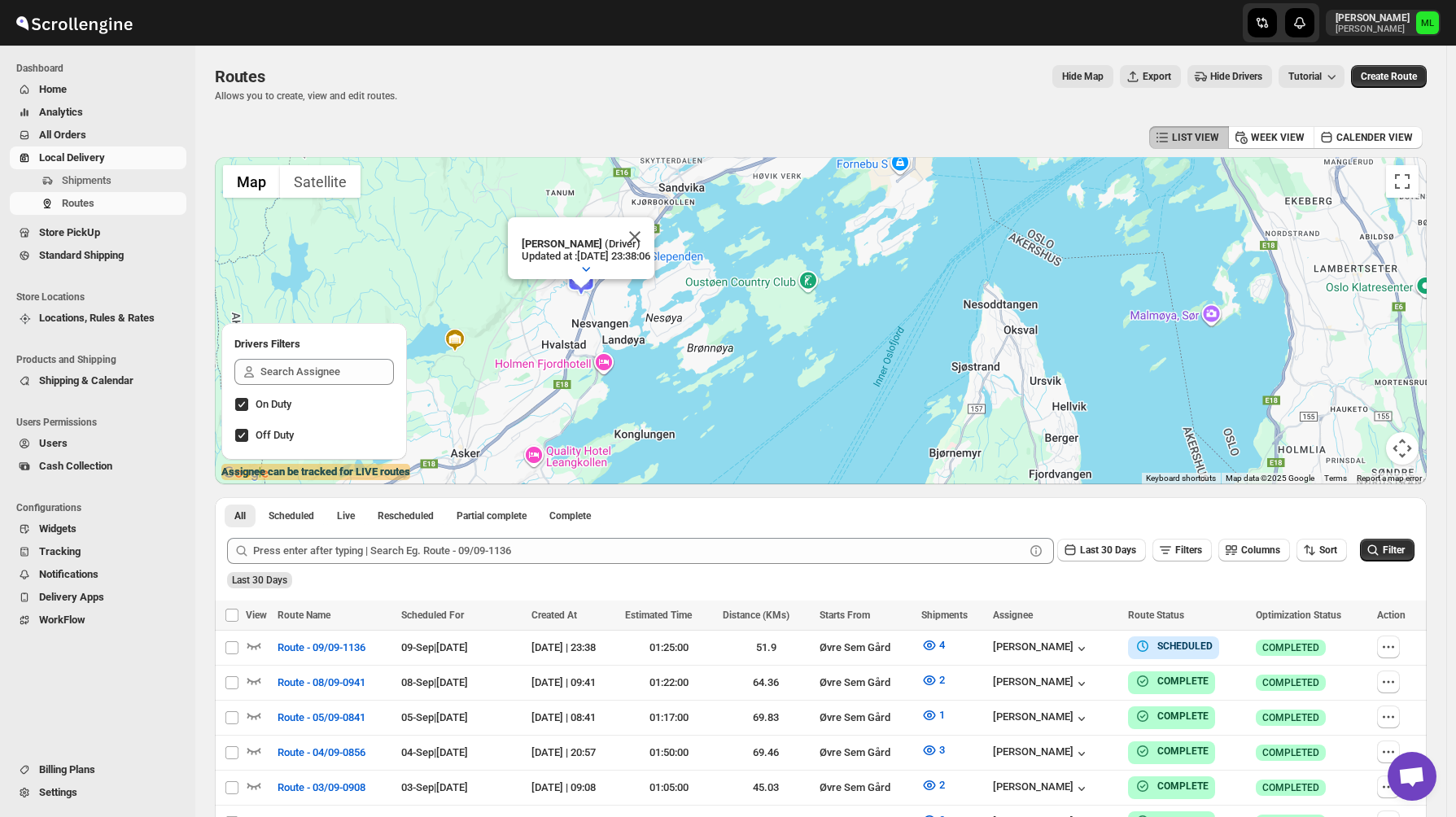
drag, startPoint x: 633, startPoint y: 326, endPoint x: 870, endPoint y: 322, distance: 237.0
click at [870, 322] on div "To navigate, press the arrow keys. Michael Lunga (Driver) Updated at : 8.9.2025…" at bounding box center [820, 321] width 1211 height 328
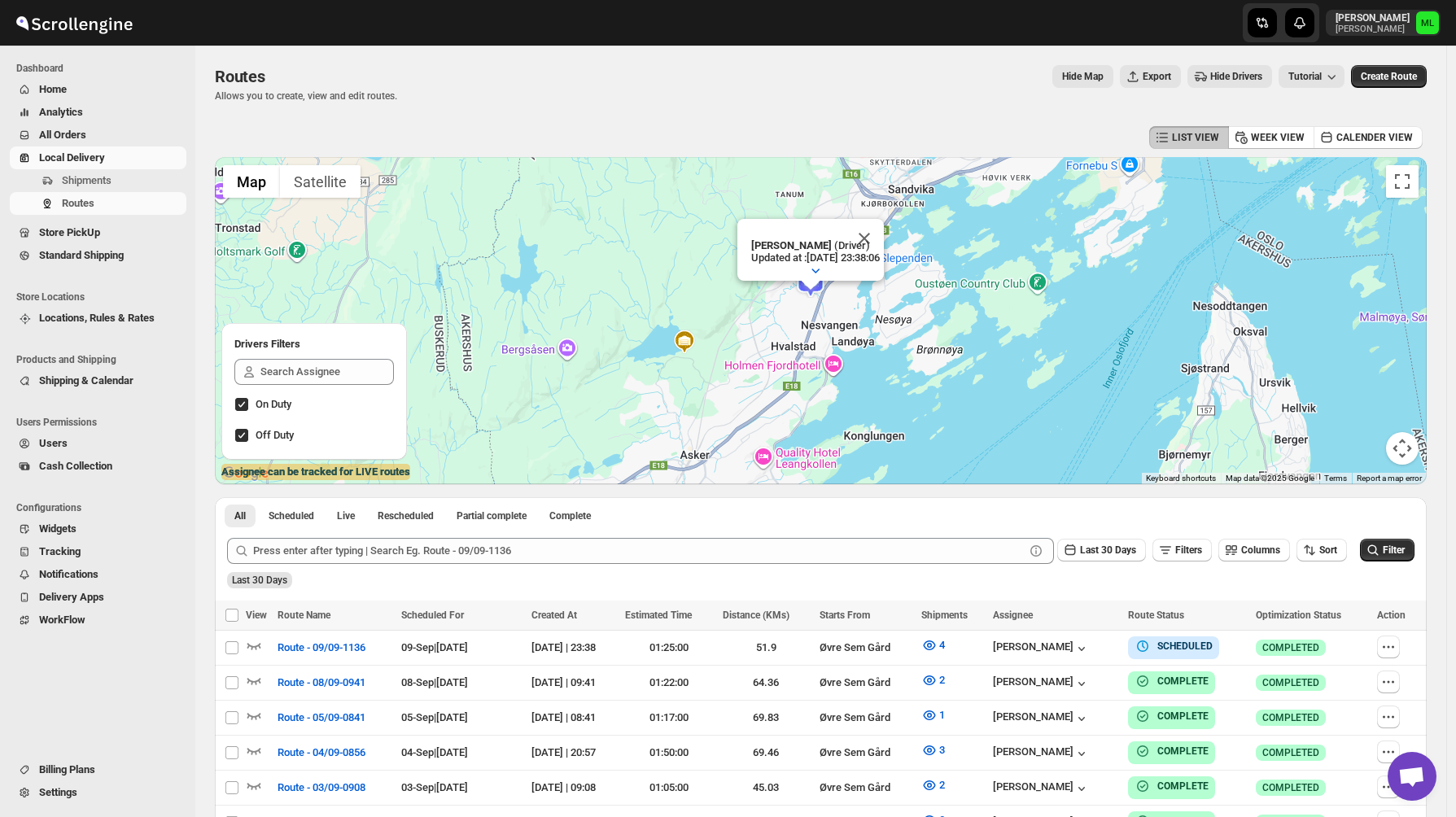
drag, startPoint x: 729, startPoint y: 314, endPoint x: 960, endPoint y: 319, distance: 231.1
click at [960, 319] on div "To navigate, press the arrow keys. Michael Lunga (Driver) Updated at : 8.9.2025…" at bounding box center [820, 321] width 1211 height 328
click at [691, 341] on img at bounding box center [683, 341] width 24 height 24
click at [228, 649] on input "Select route" at bounding box center [232, 648] width 13 height 13
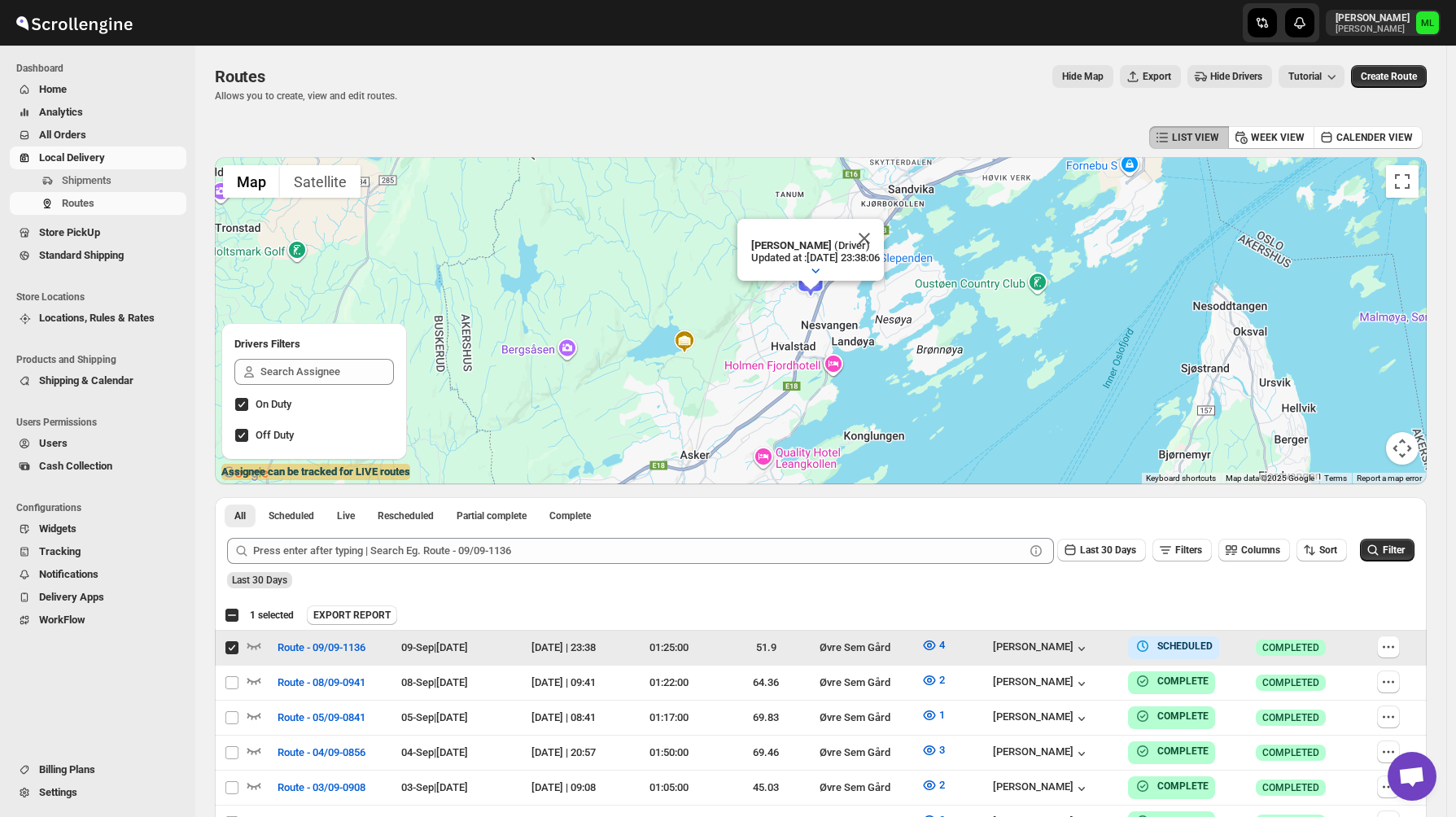
click at [228, 649] on input "Select route" at bounding box center [232, 648] width 13 height 13
checkbox input "false"
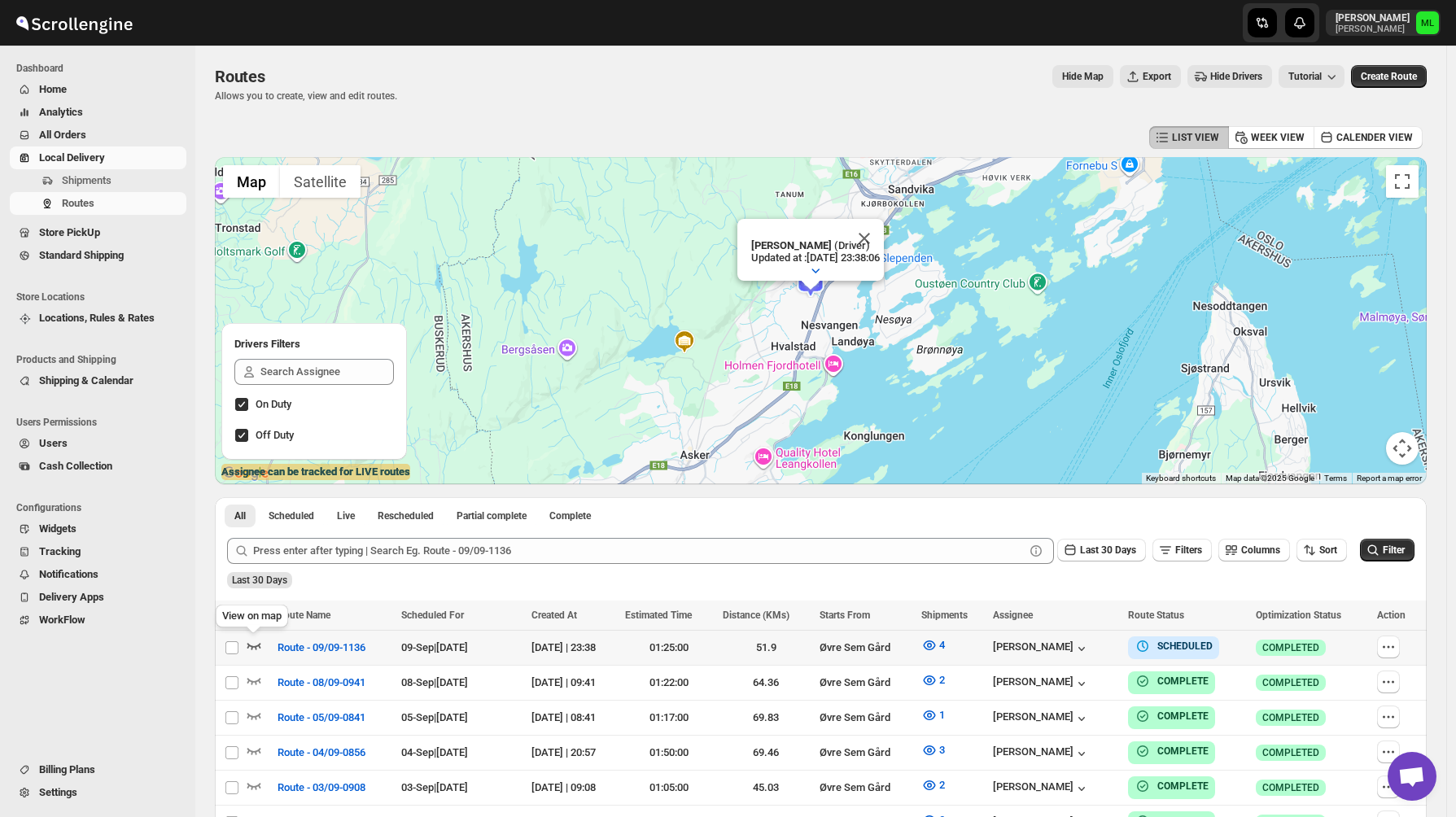
click at [247, 649] on icon "button" at bounding box center [254, 645] width 16 height 16
